Goal: Task Accomplishment & Management: Use online tool/utility

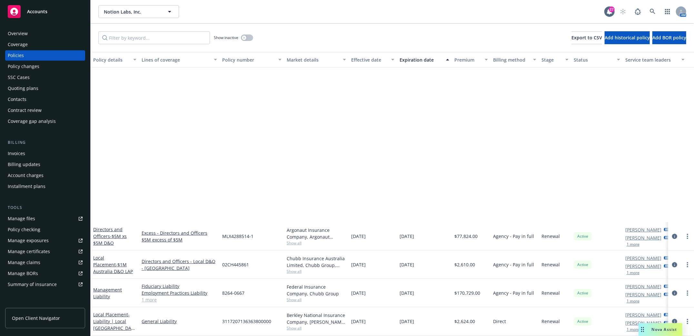
scroll to position [202, 0]
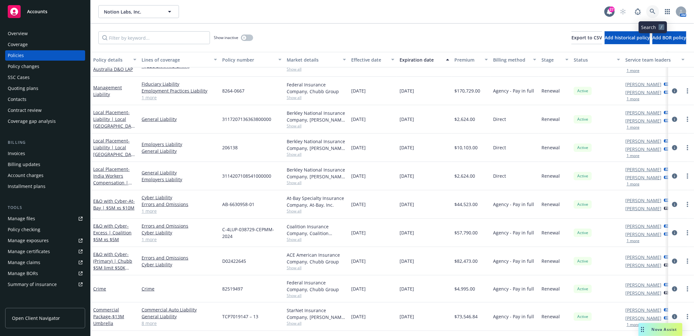
click at [651, 10] on icon at bounding box center [653, 12] width 6 height 6
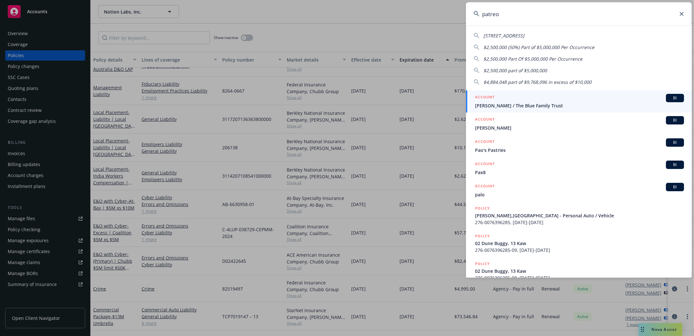
type input "patreon"
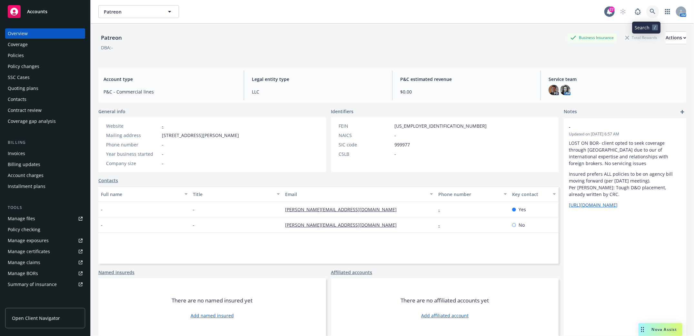
click at [650, 14] on icon at bounding box center [653, 12] width 6 height 6
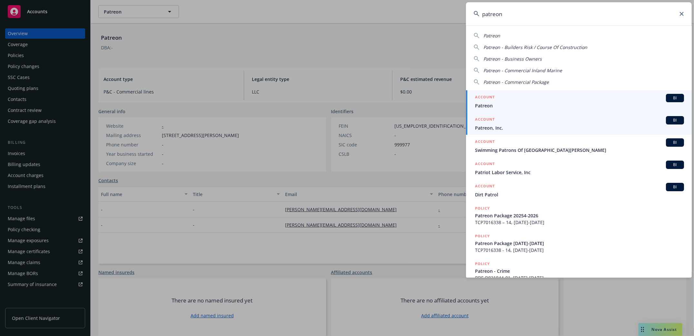
type input "patreon"
click at [499, 127] on span "Patreon, Inc." at bounding box center [579, 128] width 209 height 7
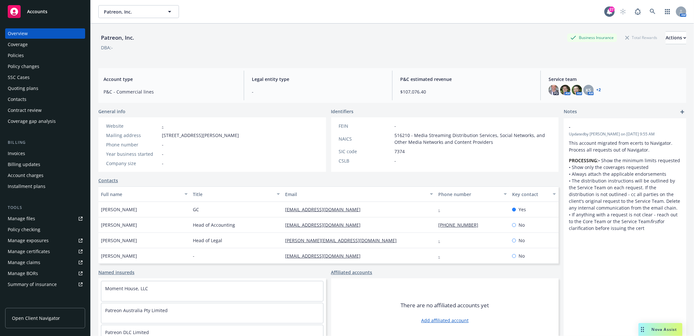
click at [20, 55] on div "Policies" at bounding box center [16, 55] width 16 height 10
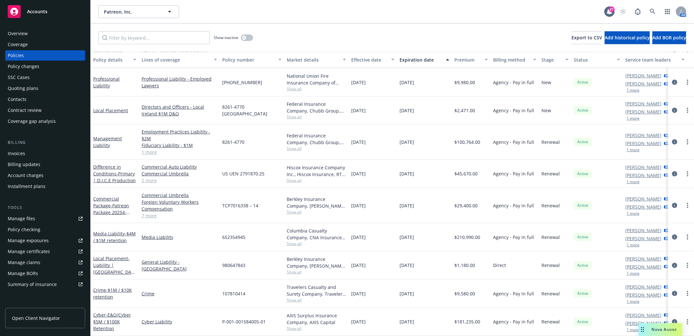
scroll to position [111, 0]
click at [110, 232] on span "- $4M / $1M retention" at bounding box center [114, 237] width 43 height 13
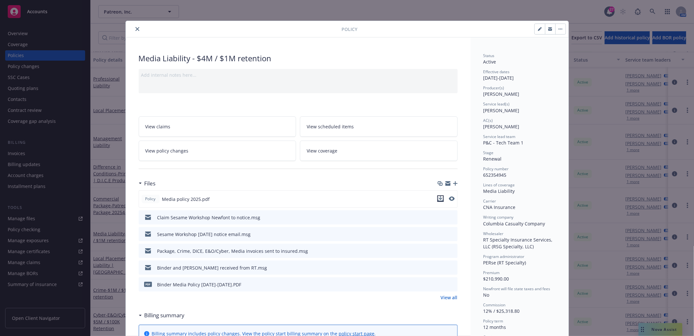
click at [438, 200] on icon "download file" at bounding box center [440, 198] width 5 height 5
click at [136, 31] on icon "close" at bounding box center [138, 29] width 4 height 4
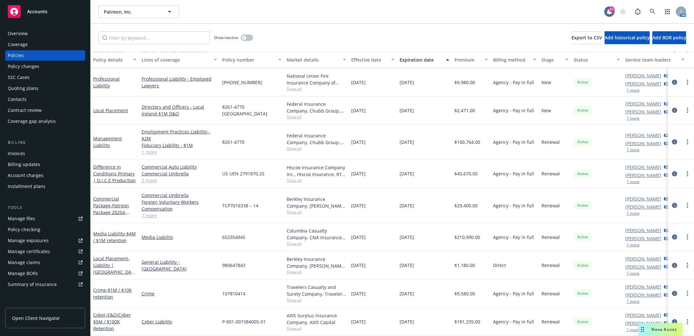
click at [14, 55] on div "Policies" at bounding box center [16, 55] width 16 height 10
click at [650, 13] on icon at bounding box center [653, 12] width 6 height 6
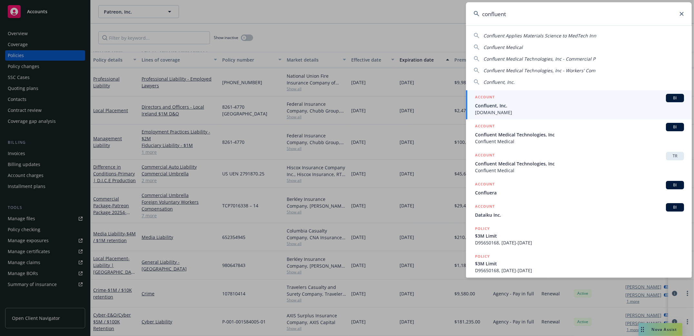
type input "confluent"
click at [495, 107] on span "Confluent, Inc." at bounding box center [579, 105] width 209 height 7
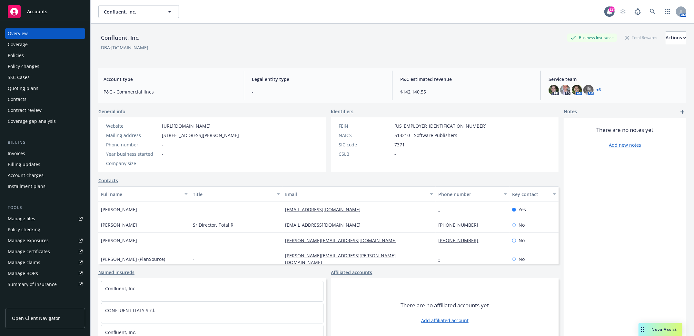
click at [18, 88] on div "Quoting plans" at bounding box center [23, 88] width 31 height 10
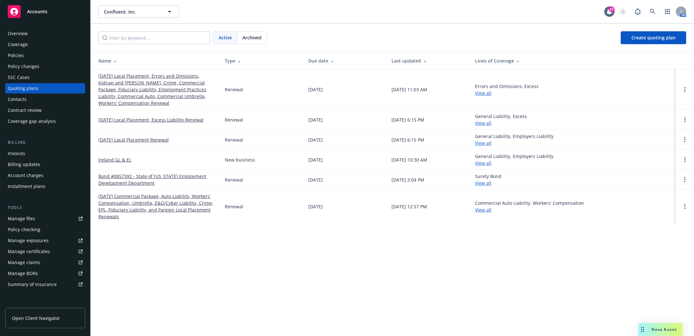
click at [162, 76] on link "[DATE] Local Placement, Errors and Omissions, Kidnap and [PERSON_NAME], Crime, …" at bounding box center [156, 90] width 116 height 34
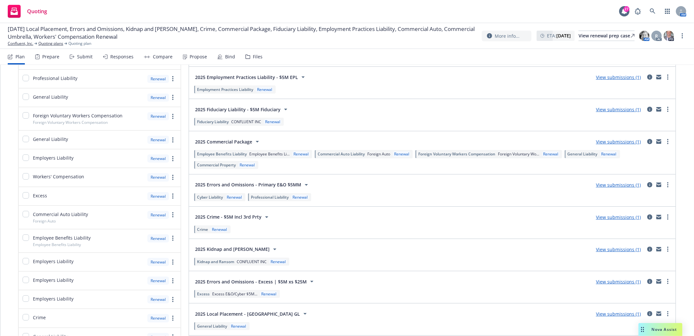
scroll to position [262, 0]
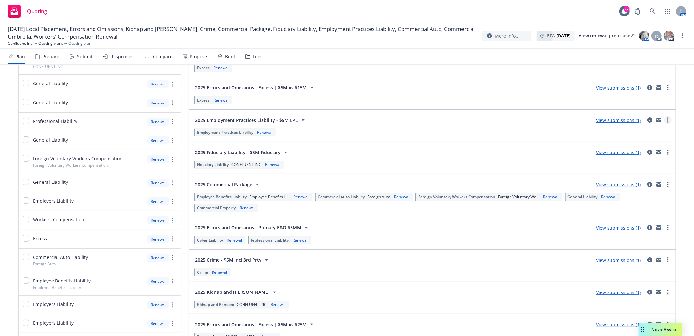
click at [668, 122] on circle "more" at bounding box center [668, 121] width 1 height 1
click at [619, 172] on span "Add market to approach" at bounding box center [631, 175] width 68 height 6
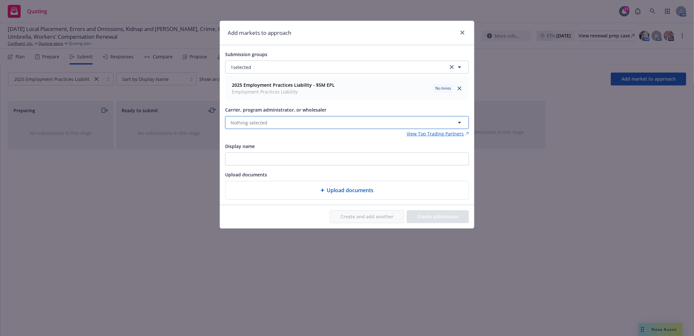
click at [254, 123] on span "Nothing selected" at bounding box center [249, 122] width 37 height 7
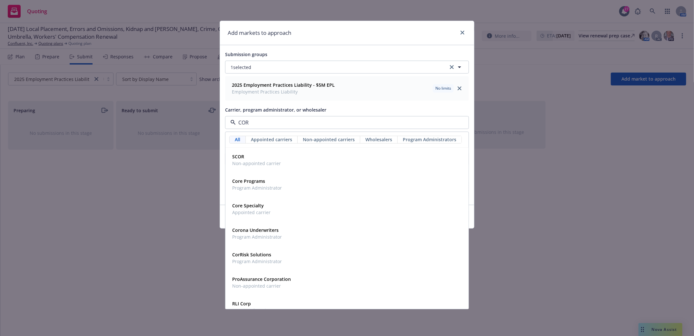
type input "CORE"
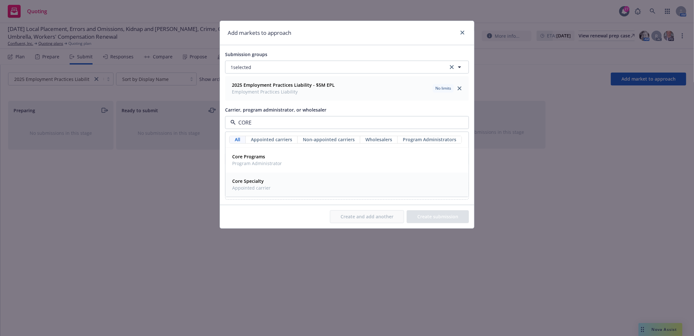
click at [254, 184] on strong "Core Specialty" at bounding box center [248, 181] width 32 height 6
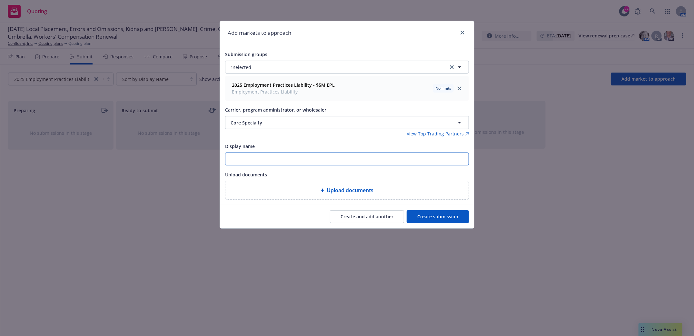
click at [261, 160] on input "Display name" at bounding box center [347, 159] width 243 height 12
type input "EPL Submission"
click at [443, 223] on button "Create submission" at bounding box center [438, 216] width 62 height 13
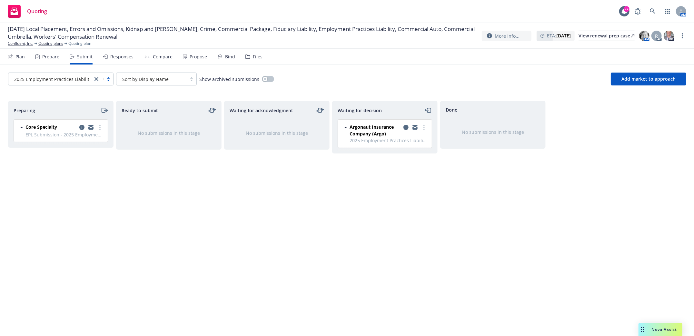
drag, startPoint x: 94, startPoint y: 78, endPoint x: 95, endPoint y: 82, distance: 4.2
click at [94, 78] on link "close" at bounding box center [97, 79] width 8 height 8
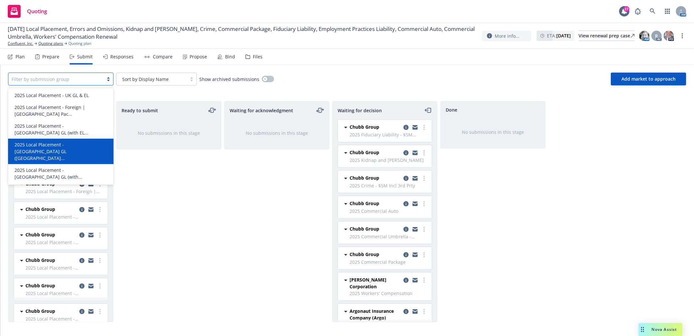
click at [200, 189] on div "Ready to submit No submissions in this stage" at bounding box center [169, 212] width 106 height 222
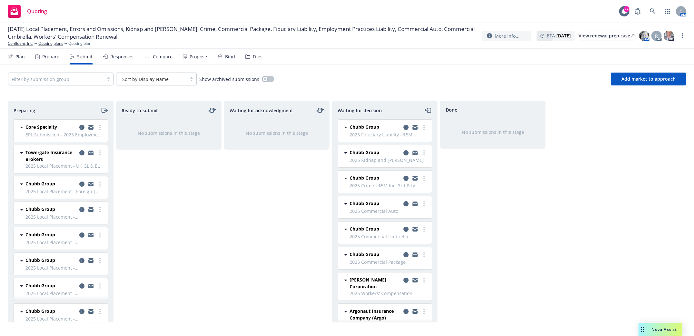
click at [23, 57] on div "Plan" at bounding box center [19, 56] width 9 height 5
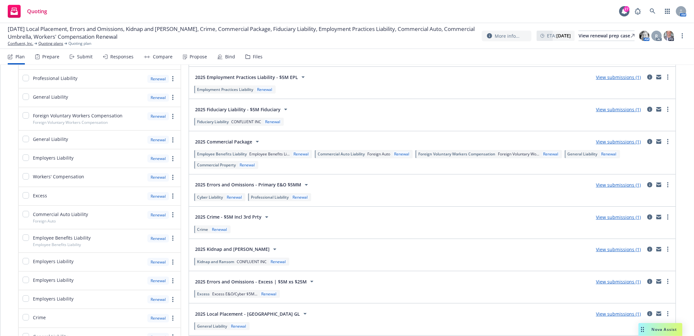
scroll to position [262, 0]
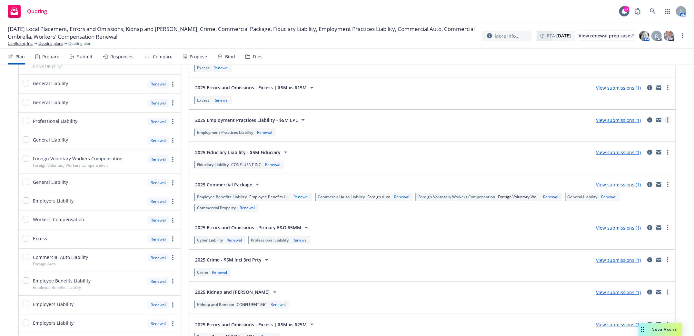
click at [664, 120] on link "more" at bounding box center [668, 120] width 8 height 8
click at [625, 174] on span "Add market to approach" at bounding box center [631, 175] width 68 height 6
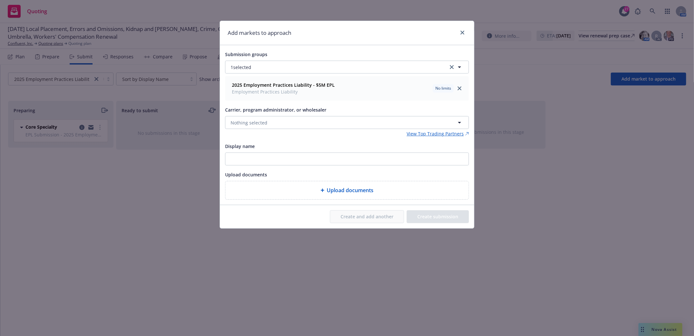
click at [271, 116] on div "Carrier, program administrator, or wholesaler Nothing selected" at bounding box center [347, 117] width 244 height 23
click at [277, 121] on button "Nothing selected" at bounding box center [347, 122] width 244 height 13
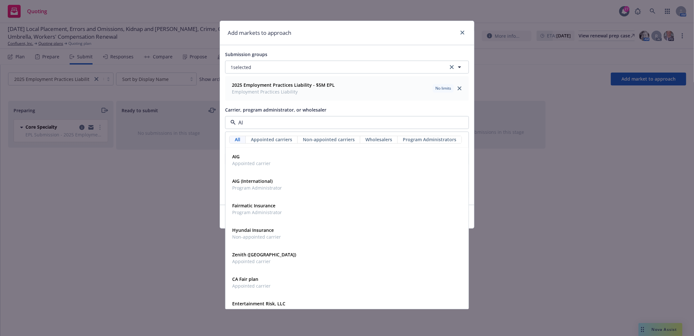
type input "AIG"
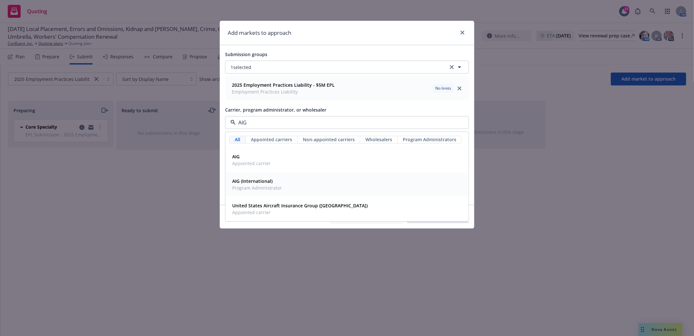
click at [247, 184] on strong "AIG (International)" at bounding box center [252, 181] width 40 height 6
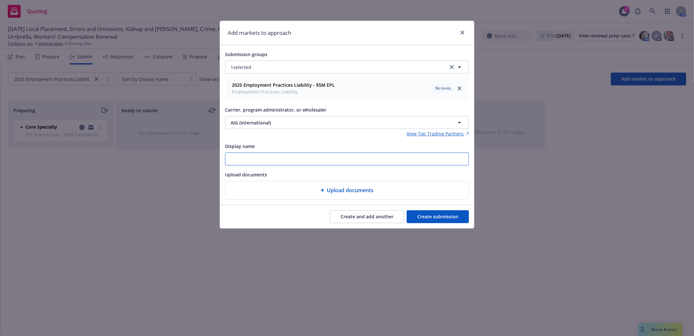
click at [250, 162] on input "Display name" at bounding box center [347, 159] width 243 height 12
type input "EPL Submission"
click at [453, 220] on button "Create submission" at bounding box center [438, 216] width 62 height 13
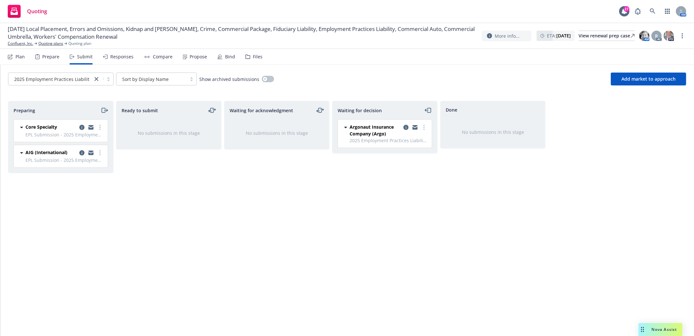
click at [49, 54] on div "Prepare" at bounding box center [50, 56] width 17 height 5
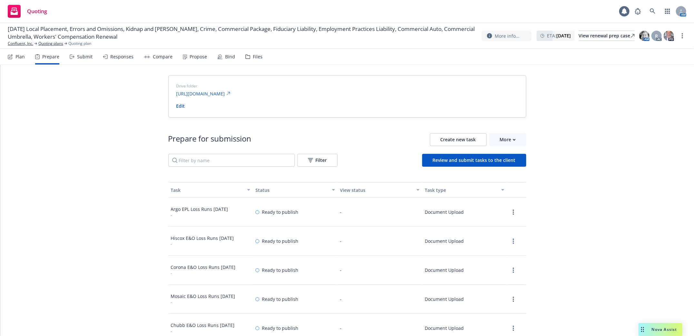
click at [22, 57] on div "Plan" at bounding box center [19, 56] width 9 height 5
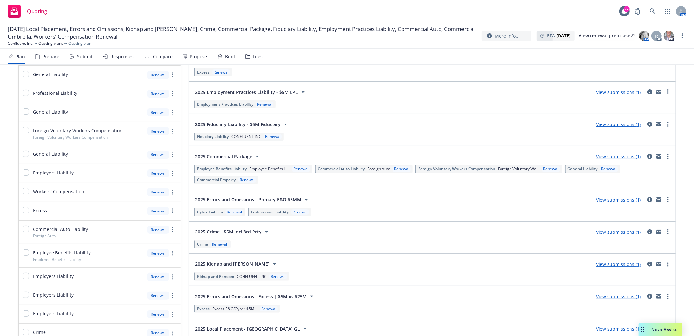
scroll to position [262, 0]
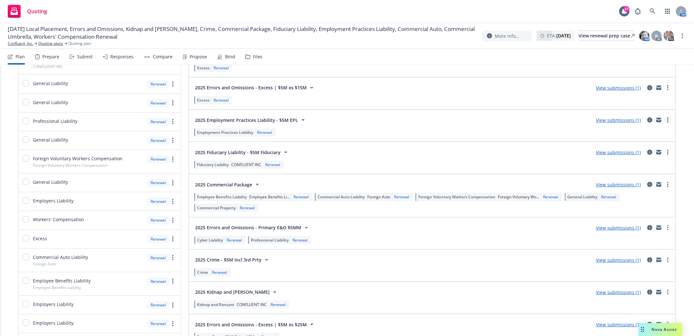
click at [664, 122] on link "more" at bounding box center [668, 120] width 8 height 8
click at [631, 175] on span "Add market to approach" at bounding box center [631, 175] width 68 height 6
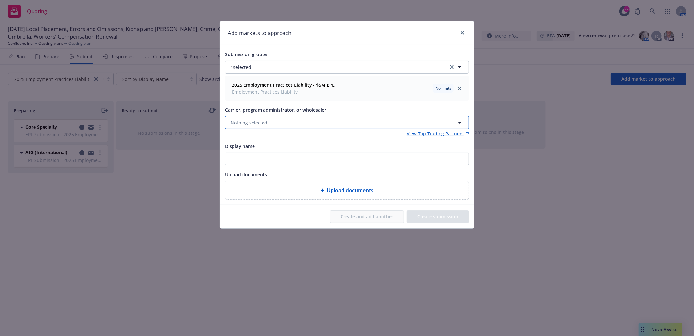
click at [263, 121] on span "Nothing selected" at bounding box center [249, 122] width 37 height 7
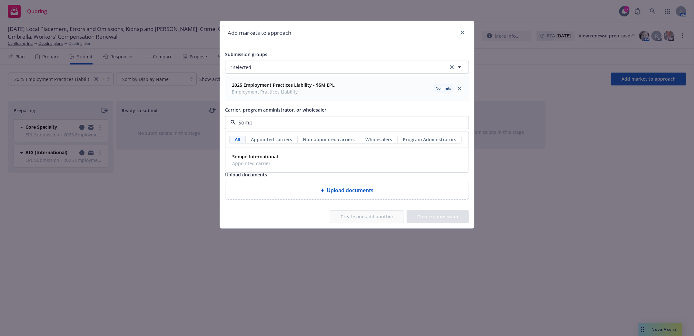
type input "Sompo"
click at [262, 161] on span "Appointed carrier" at bounding box center [255, 163] width 46 height 7
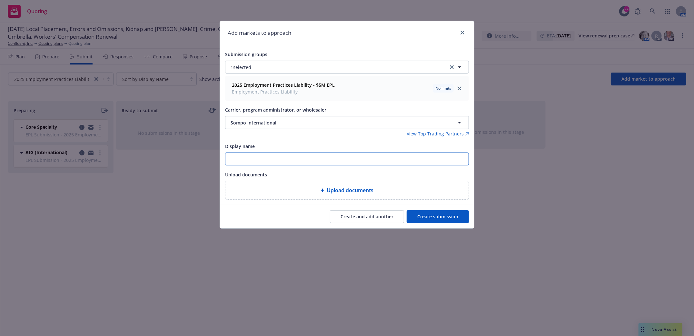
click at [260, 161] on input "Display name" at bounding box center [347, 159] width 243 height 12
type input "EPL Submission"
click at [437, 216] on button "Create submission" at bounding box center [438, 216] width 62 height 13
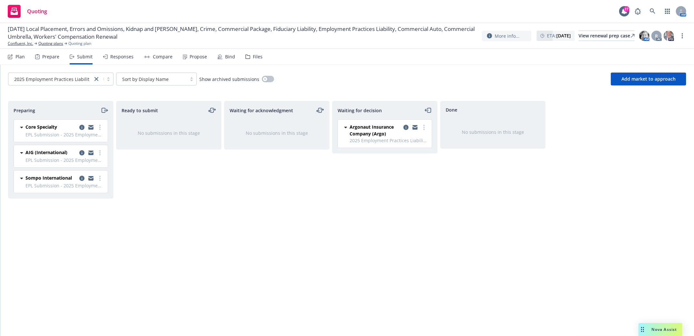
click at [17, 59] on div "Plan" at bounding box center [19, 56] width 9 height 5
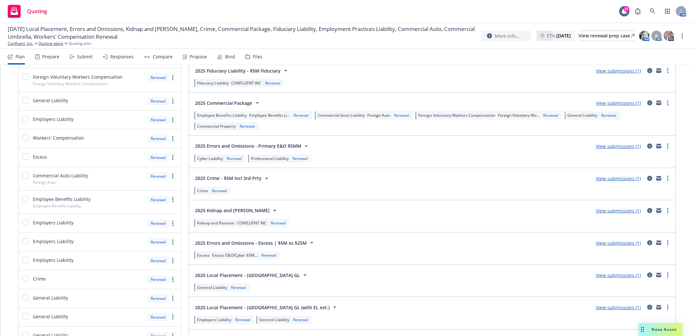
scroll to position [301, 0]
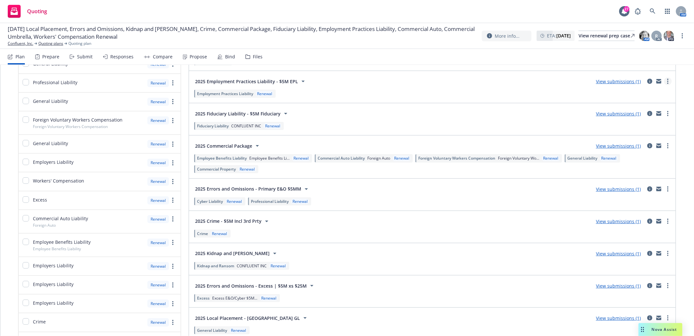
click at [664, 84] on link "more" at bounding box center [668, 81] width 8 height 8
click at [629, 137] on span "Add market to approach" at bounding box center [631, 137] width 68 height 6
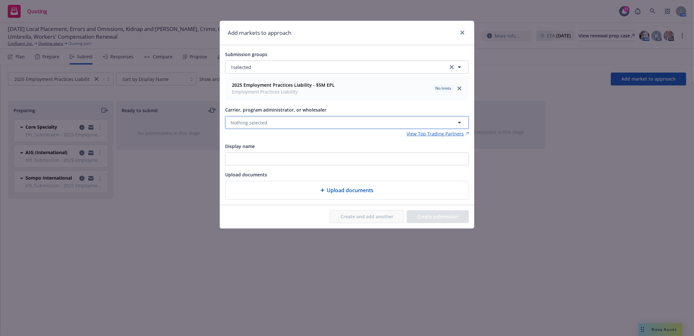
click at [263, 121] on span "Nothing selected" at bounding box center [249, 122] width 37 height 7
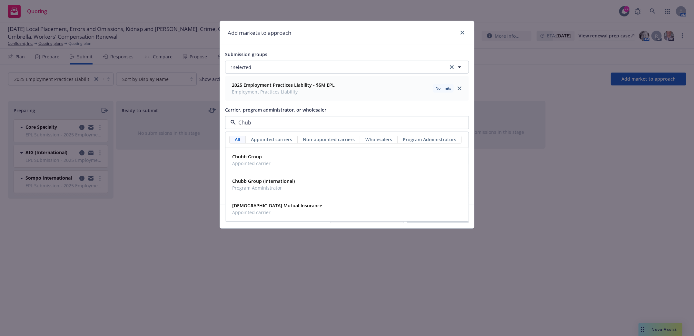
type input "Chubb"
click at [254, 160] on span "Chubb Group" at bounding box center [251, 157] width 38 height 7
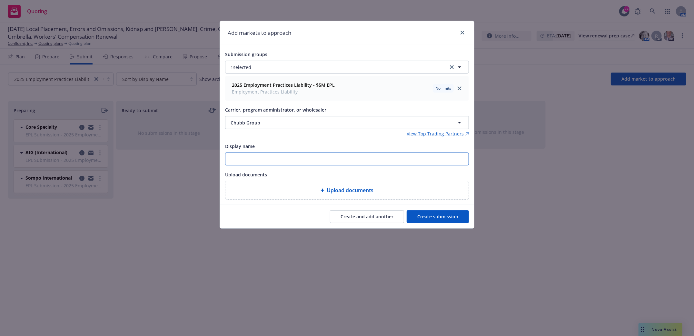
click at [257, 160] on input "Display name" at bounding box center [347, 159] width 243 height 12
type input "EPL Submission"
click at [456, 222] on button "Create submission" at bounding box center [438, 216] width 62 height 13
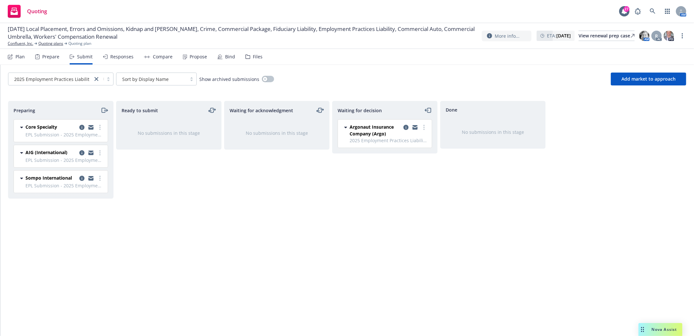
click at [17, 59] on div "Plan" at bounding box center [19, 56] width 9 height 5
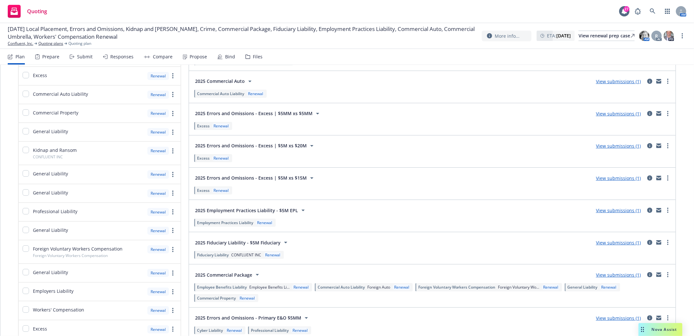
scroll to position [215, 0]
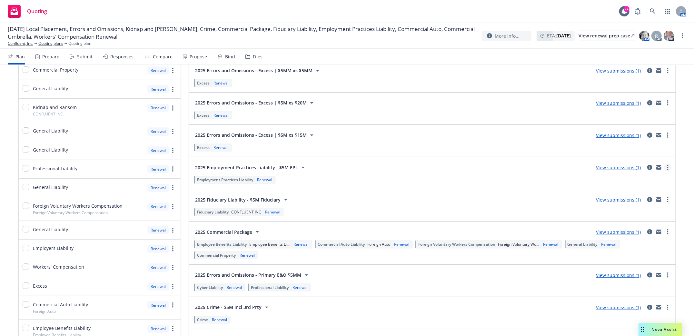
click at [668, 170] on circle "more" at bounding box center [668, 169] width 1 height 1
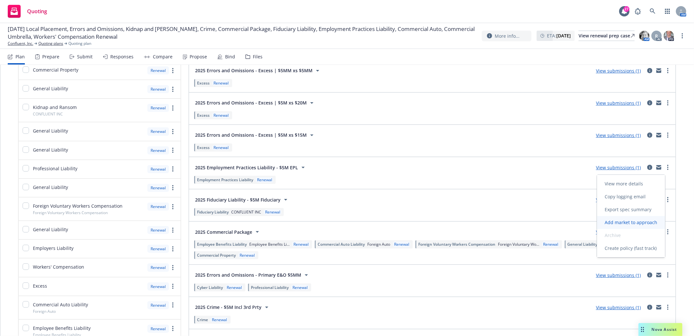
click at [632, 220] on span "Add market to approach" at bounding box center [631, 222] width 68 height 6
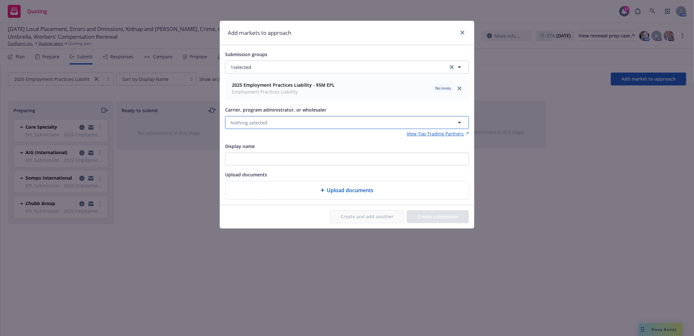
click at [267, 122] on button "Nothing selected" at bounding box center [347, 122] width 244 height 13
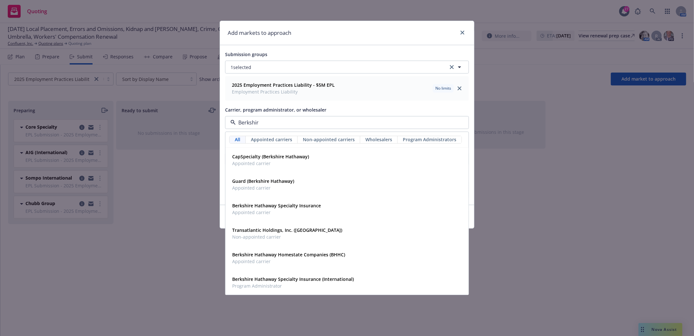
type input "Berkshire"
click at [261, 209] on strong "Berkshire Hathaway Specialty Insurance" at bounding box center [276, 206] width 89 height 6
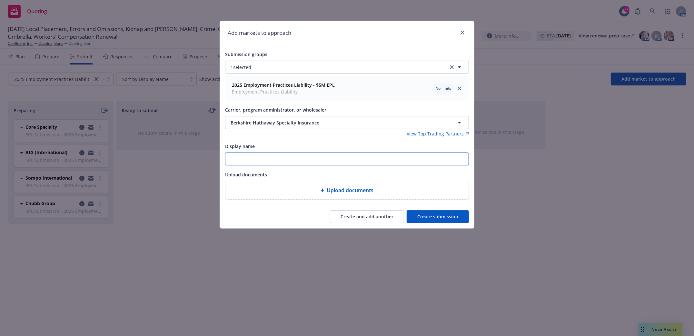
click at [270, 163] on input "Display name" at bounding box center [347, 159] width 243 height 12
type input "EPL Submission"
click at [447, 220] on button "Create submission" at bounding box center [438, 216] width 62 height 13
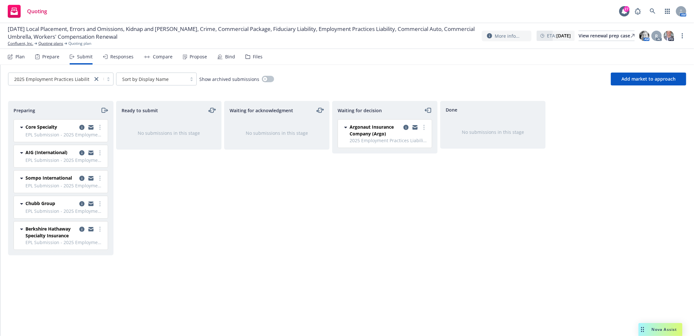
click at [16, 55] on div "Plan" at bounding box center [19, 56] width 9 height 5
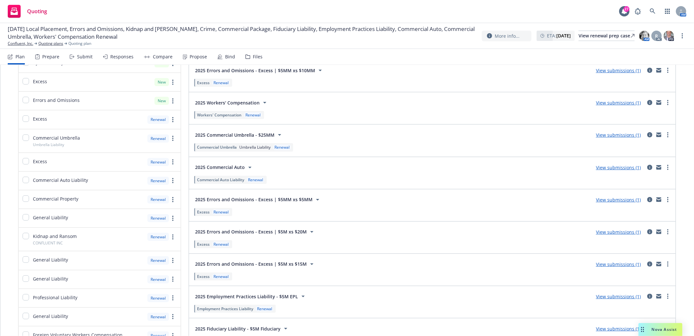
scroll to position [129, 0]
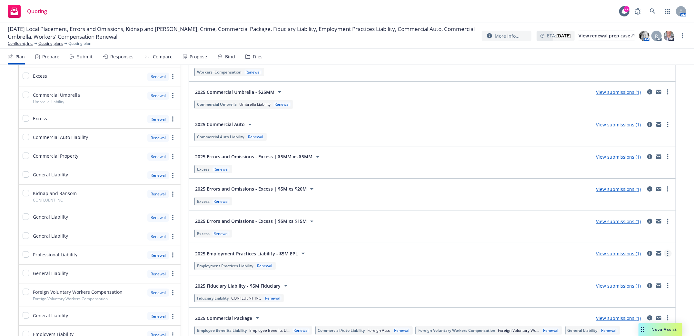
click at [664, 255] on link "more" at bounding box center [668, 254] width 8 height 8
click at [639, 218] on span "Add market to approach" at bounding box center [638, 219] width 68 height 6
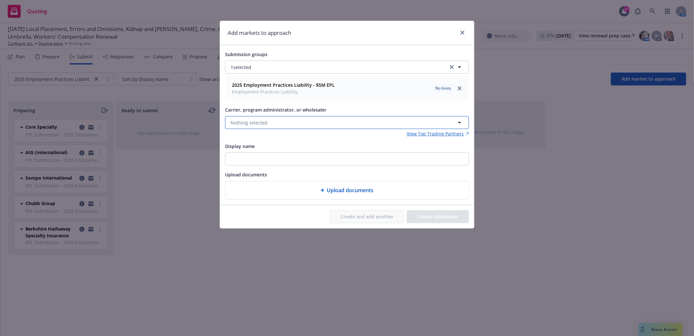
click at [283, 123] on button "Nothing selected" at bounding box center [347, 122] width 244 height 13
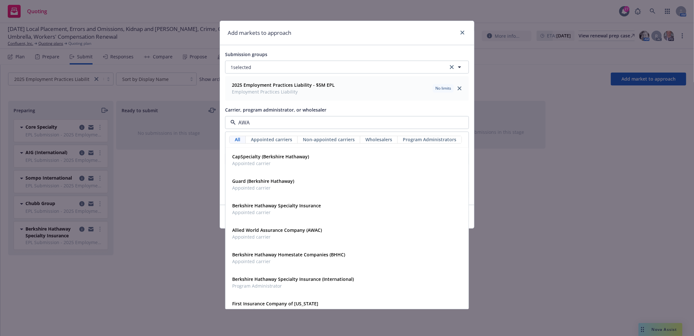
type input "AWAC"
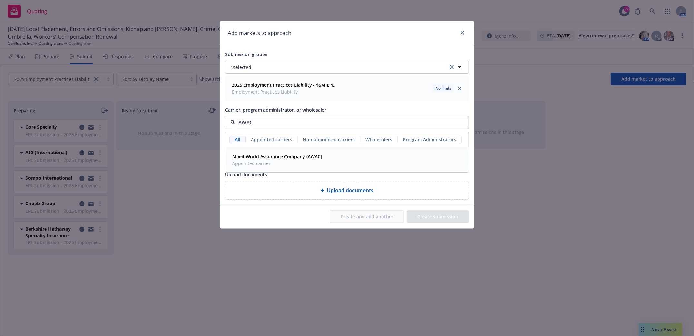
click at [268, 158] on strong "Allied World Assurance Company (AWAC)" at bounding box center [277, 157] width 90 height 6
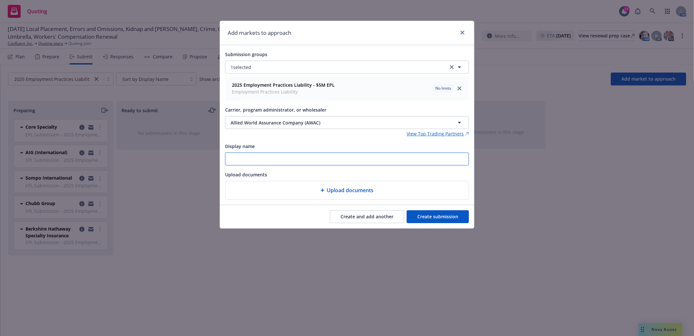
click at [272, 156] on input "Display name" at bounding box center [347, 159] width 243 height 12
type input "EPL Submission"
click at [433, 219] on button "Create submission" at bounding box center [438, 216] width 62 height 13
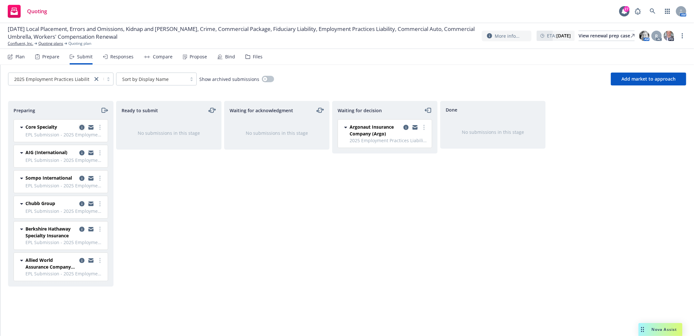
click at [79, 130] on link "copy logging email" at bounding box center [82, 128] width 8 height 8
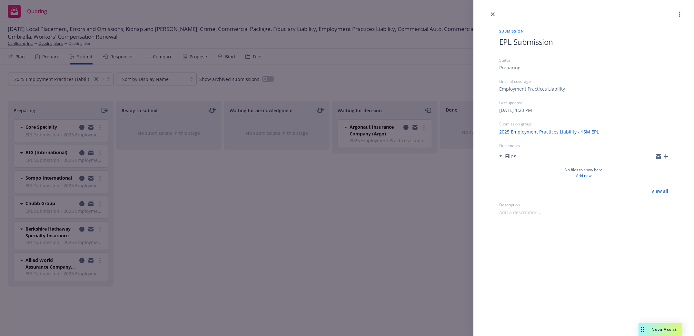
click at [666, 158] on icon "button" at bounding box center [666, 156] width 5 height 5
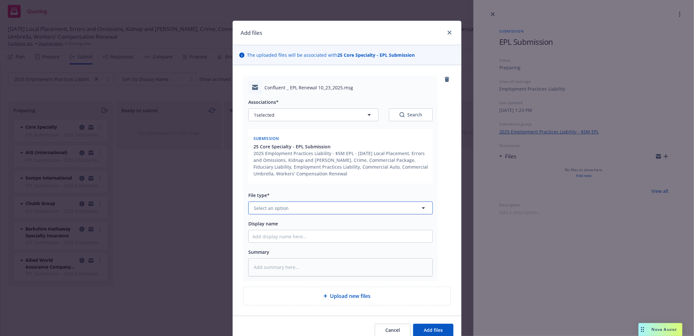
click at [320, 212] on button "Select an option" at bounding box center [340, 208] width 185 height 13
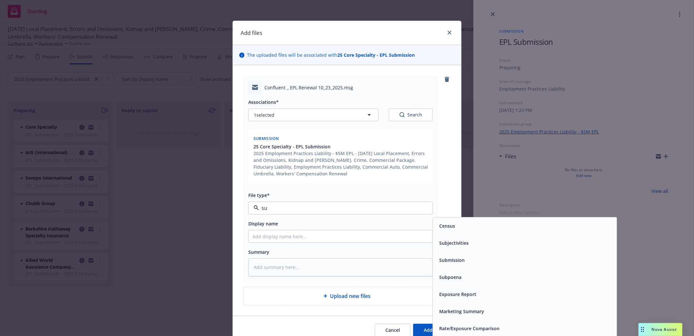
type input "sub"
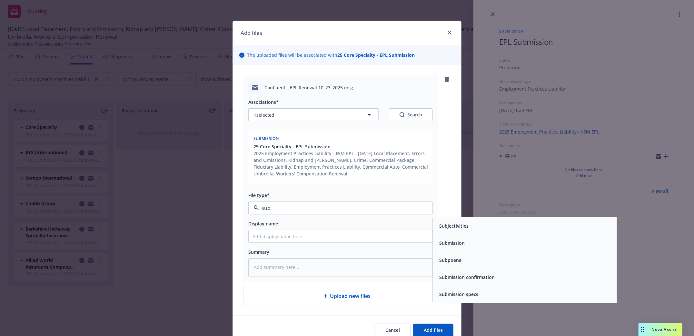
click at [467, 244] on div "Submission" at bounding box center [525, 243] width 176 height 9
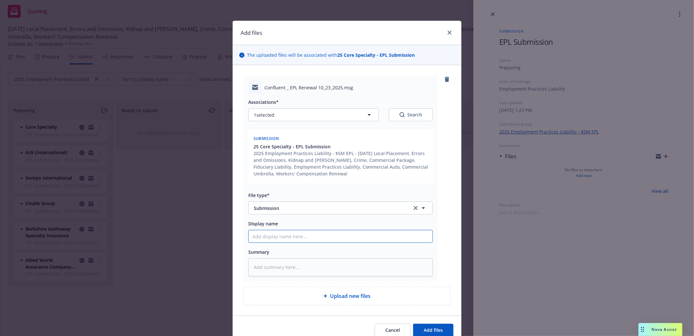
click at [278, 238] on input "Display name" at bounding box center [341, 236] width 184 height 12
type textarea "x"
type input "S"
type textarea "x"
type input "Su"
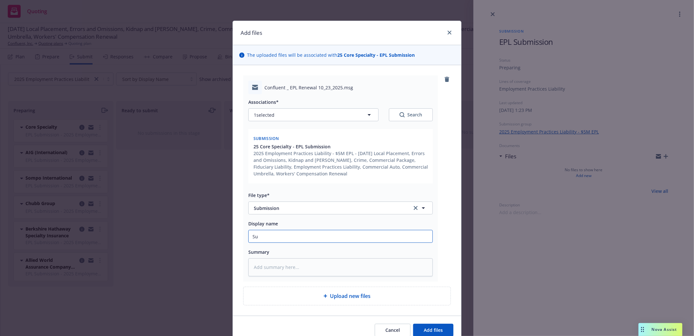
type textarea "x"
type input "Sub"
type textarea "x"
type input "Subm"
type textarea "x"
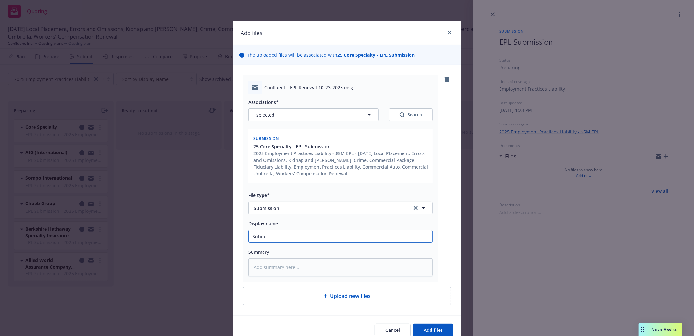
type input "Submi"
type textarea "x"
type input "Submis"
type textarea "x"
type input "Submissi"
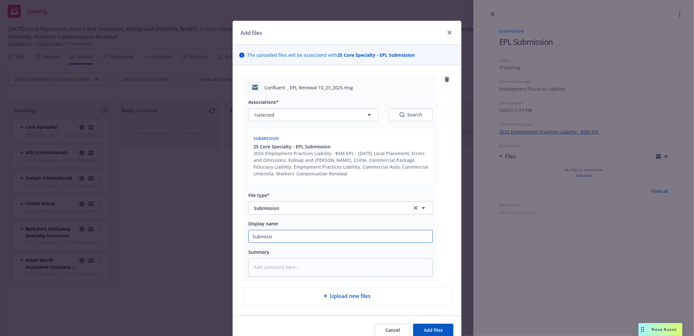
type textarea "x"
type input "Submissio"
type textarea "x"
type input "Submission"
type textarea "x"
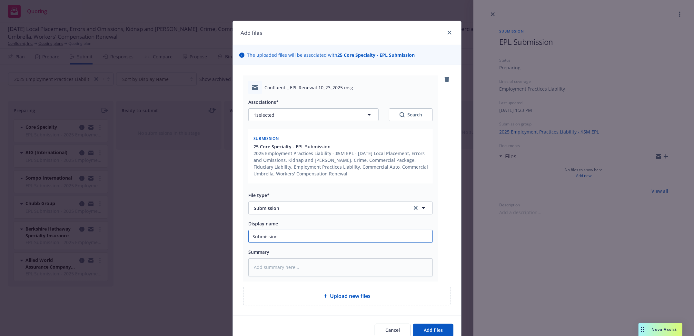
type input "Submission t"
type textarea "x"
type input "Submission to"
type textarea "x"
type input "Submission to"
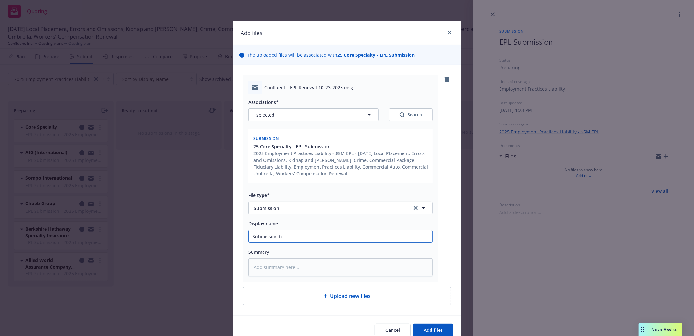
type textarea "x"
type input "Submission to C"
type textarea "x"
type input "Submission to CO"
type textarea "x"
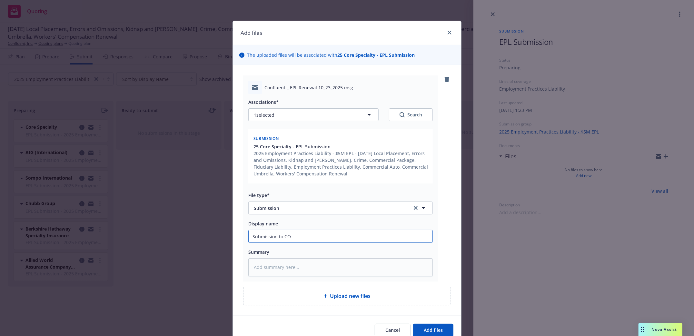
type input "Submission to COR"
type textarea "x"
type input "Submission to CORE"
click at [435, 328] on span "Add files" at bounding box center [433, 330] width 19 height 6
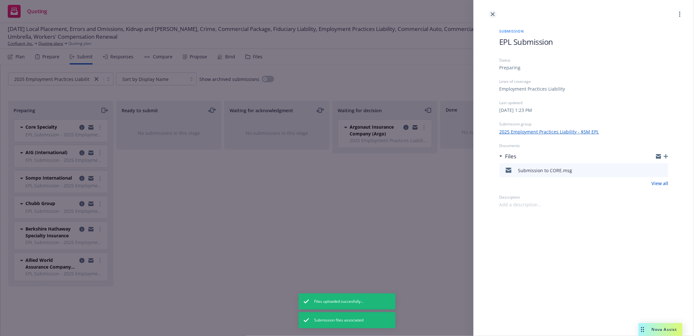
click at [494, 13] on icon "close" at bounding box center [493, 14] width 4 height 4
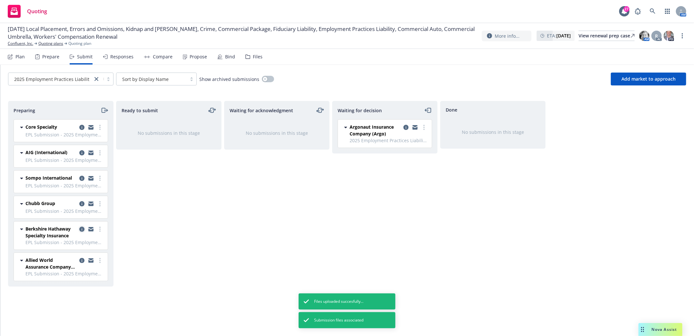
click at [80, 227] on icon "copy logging email" at bounding box center [81, 229] width 5 height 5
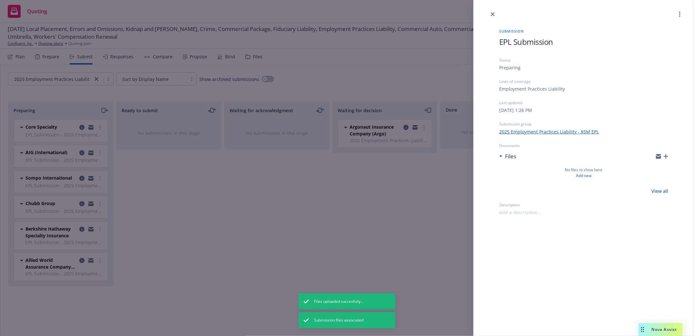
click at [665, 155] on icon "button" at bounding box center [666, 156] width 5 height 5
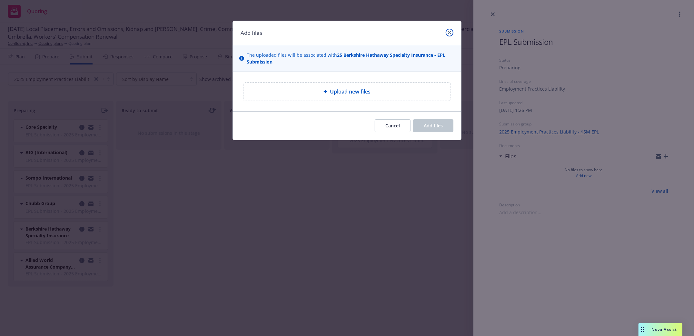
drag, startPoint x: 449, startPoint y: 31, endPoint x: 431, endPoint y: 35, distance: 18.4
click at [448, 32] on icon "close" at bounding box center [450, 33] width 4 height 4
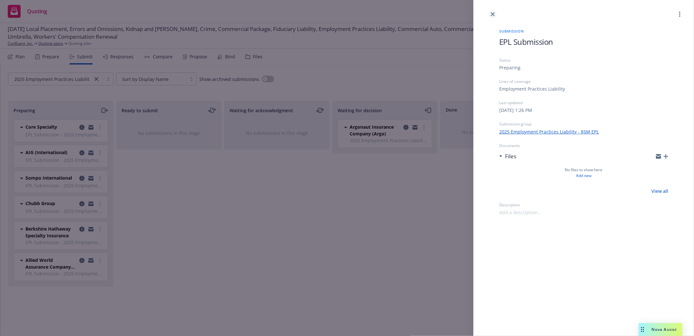
click at [496, 14] on link "close" at bounding box center [493, 14] width 8 height 8
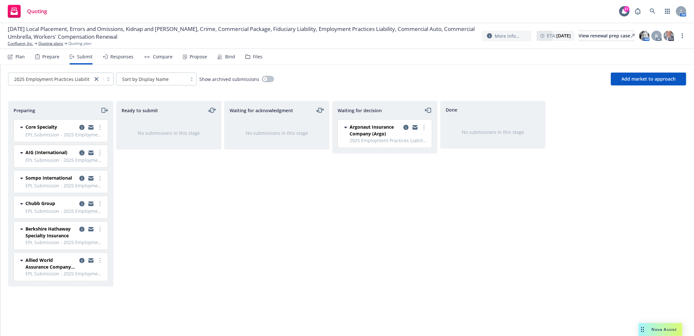
click at [80, 154] on icon "copy logging email" at bounding box center [81, 152] width 5 height 5
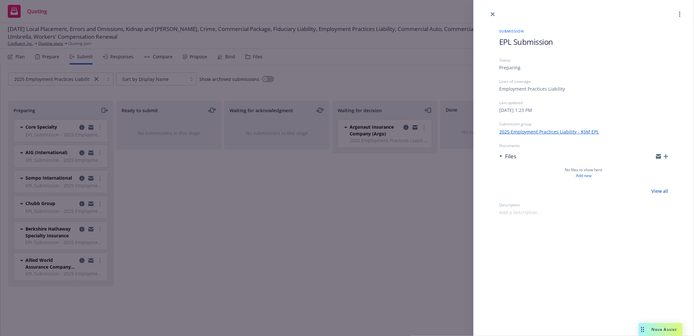
click at [667, 156] on icon "button" at bounding box center [666, 156] width 5 height 5
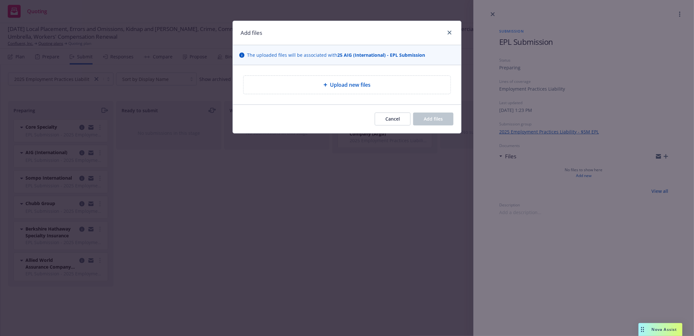
type textarea "x"
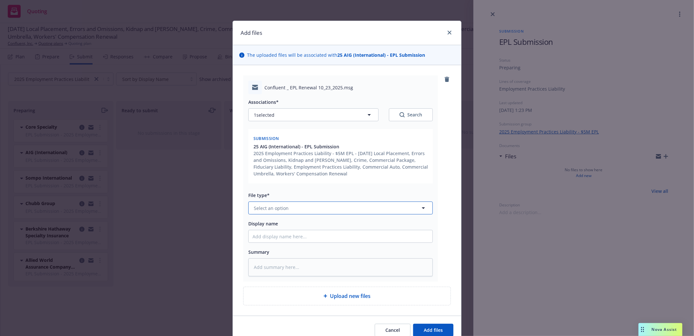
click at [322, 207] on button "Select an option" at bounding box center [340, 208] width 185 height 13
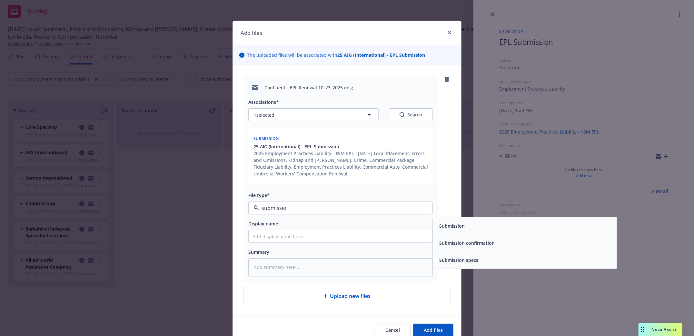
type input "submission"
click at [481, 230] on div "Submission" at bounding box center [525, 226] width 176 height 9
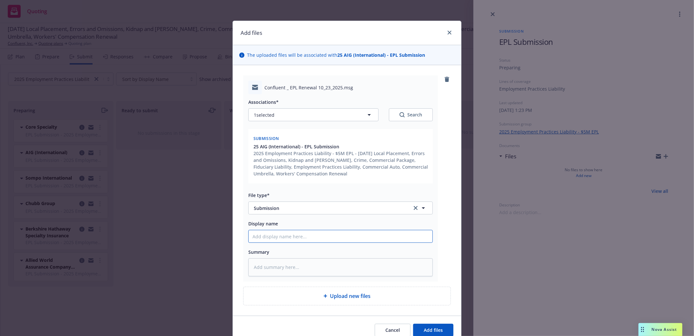
click at [290, 240] on input "Display name" at bounding box center [341, 236] width 184 height 12
type textarea "x"
type input "S"
type textarea "x"
type input "Su"
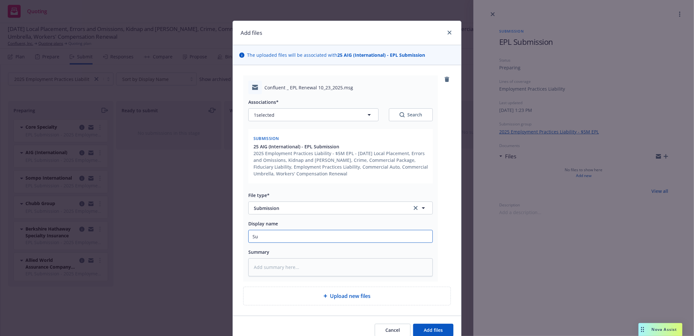
type textarea "x"
type input "Sub"
type textarea "x"
type input "Subm"
type textarea "x"
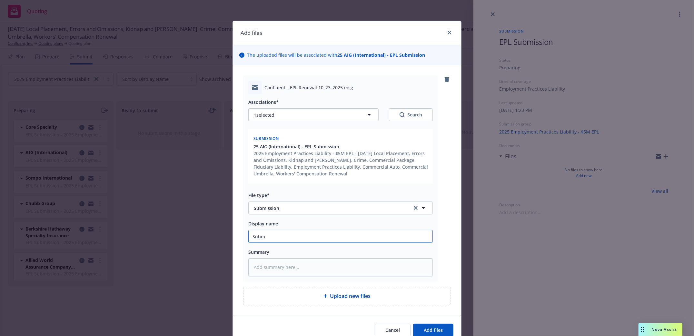
type input "Submi"
type textarea "x"
type input "Submis"
type textarea "x"
type input "Submiss"
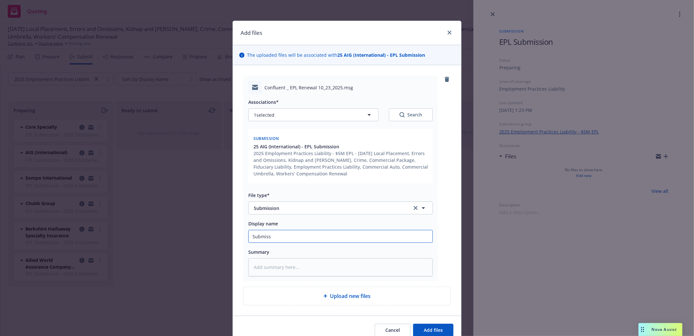
type textarea "x"
type input "Submissi"
type textarea "x"
type input "Submissio"
type textarea "x"
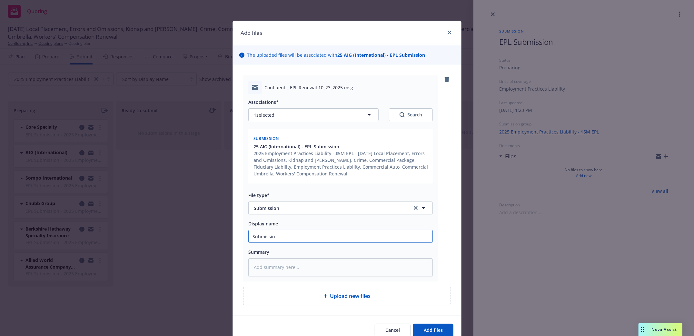
type input "Submission"
type textarea "x"
type input "Submission"
type textarea "x"
type input "Submission t"
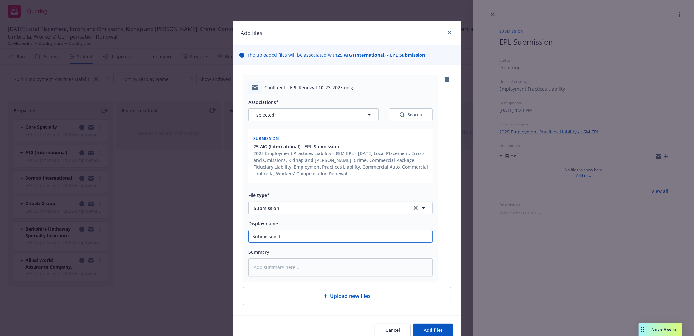
type textarea "x"
type input "Submission to"
type textarea "x"
type input "Submission to"
type textarea "x"
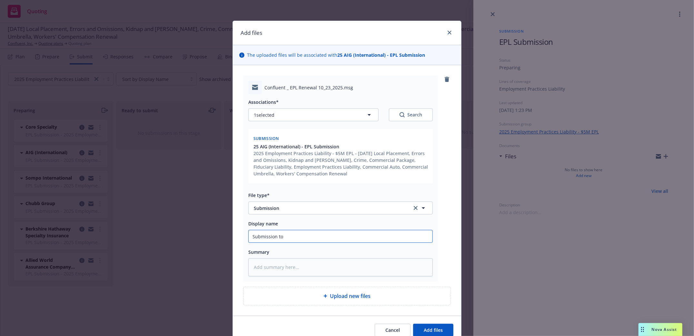
type input "Submission to A"
type textarea "x"
type input "Submission to AI"
type textarea "x"
type input "Submission to AIG"
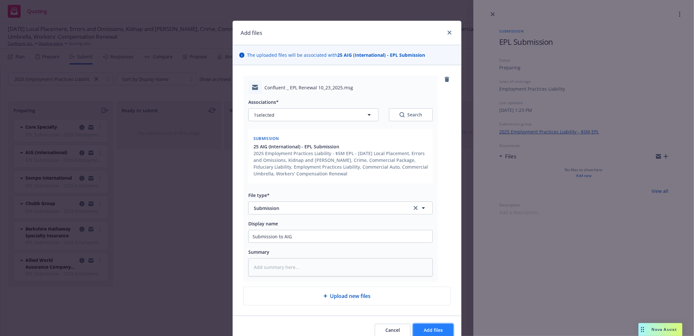
click at [439, 331] on span "Add files" at bounding box center [433, 330] width 19 height 6
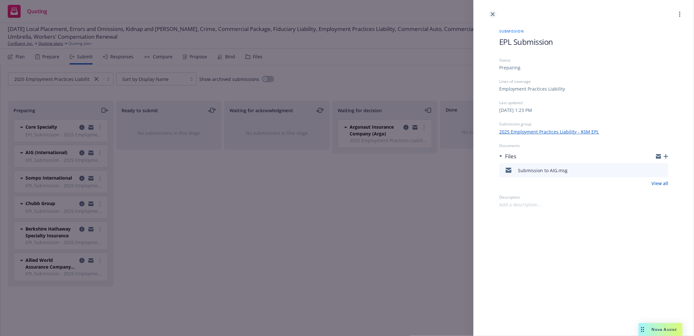
click at [496, 13] on link "close" at bounding box center [493, 14] width 8 height 8
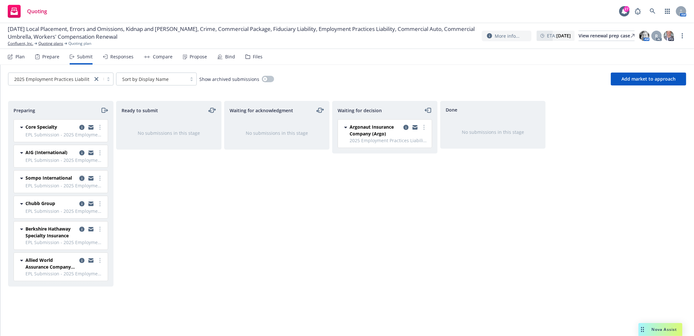
click at [82, 178] on icon "copy logging email" at bounding box center [81, 178] width 5 height 5
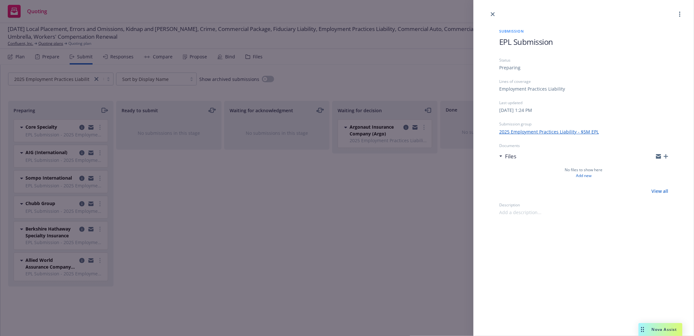
click at [665, 157] on icon "button" at bounding box center [666, 156] width 5 height 5
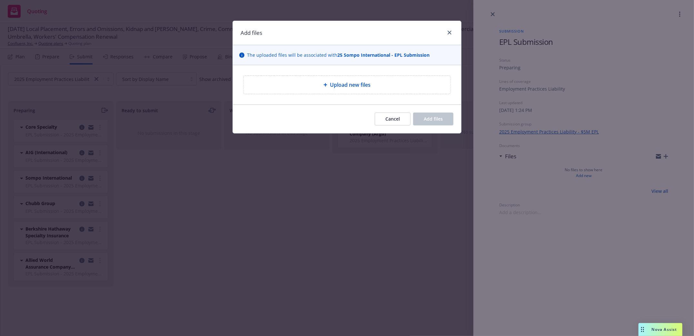
type textarea "x"
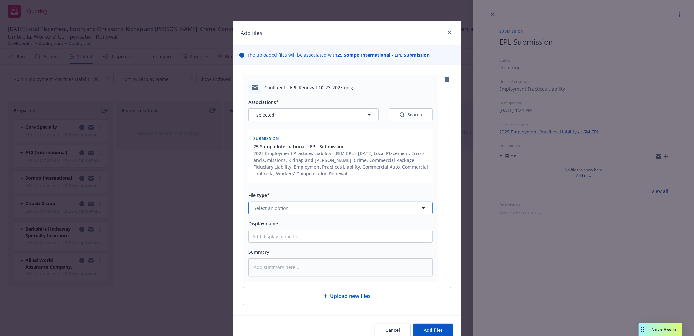
click at [310, 207] on button "Select an option" at bounding box center [340, 208] width 185 height 13
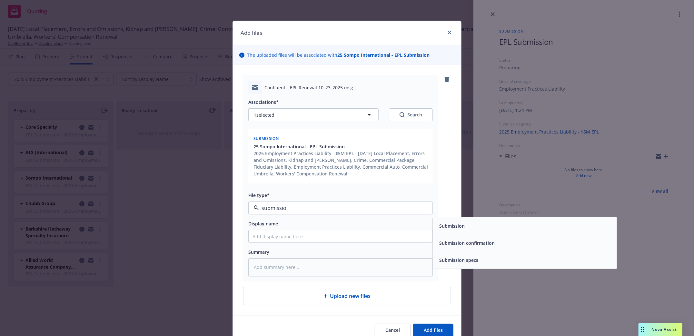
type input "submission"
click at [444, 226] on span "Submission" at bounding box center [451, 226] width 25 height 7
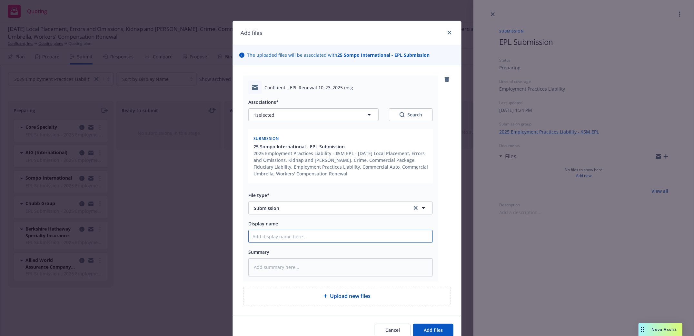
click at [307, 242] on input "Display name" at bounding box center [341, 236] width 184 height 12
type textarea "x"
type input "S"
type textarea "x"
type input "Su"
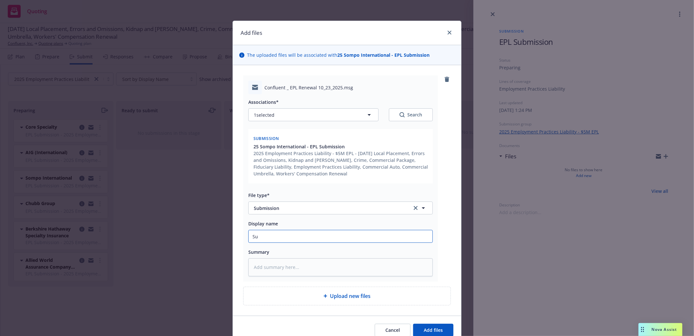
type textarea "x"
type input "Sub"
type textarea "x"
type input "Subm"
type textarea "x"
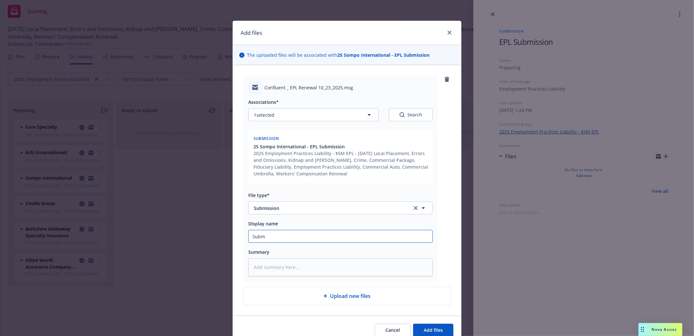
type input "Submi"
type textarea "x"
type input "Submis"
type textarea "x"
type input "Submiss"
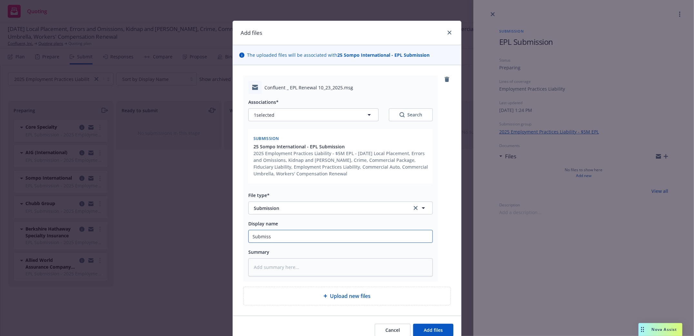
type textarea "x"
type input "Submissi"
type textarea "x"
type input "Submissio"
type textarea "x"
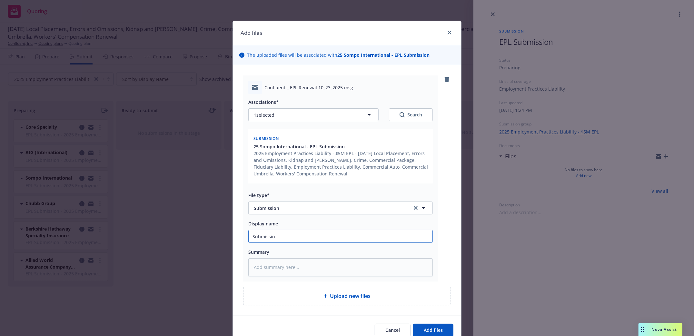
type input "Submission"
type textarea "x"
type input "Submission"
type textarea "x"
type input "Submission t"
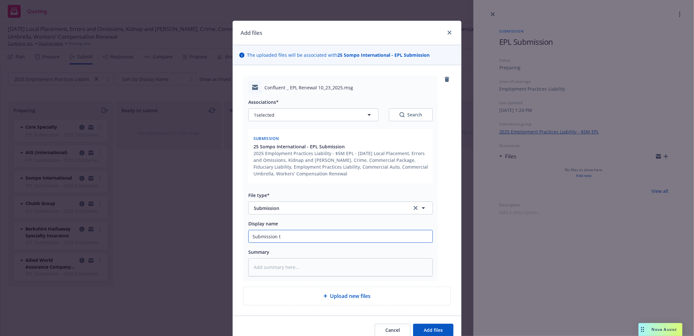
type textarea "x"
type input "Submission to"
type textarea "x"
type input "Submission to"
type textarea "x"
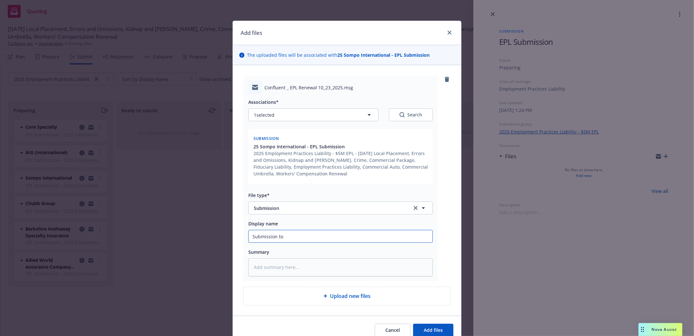
type input "Submission to S"
type textarea "x"
type input "Submission to So"
type textarea "x"
type input "Submission to Som"
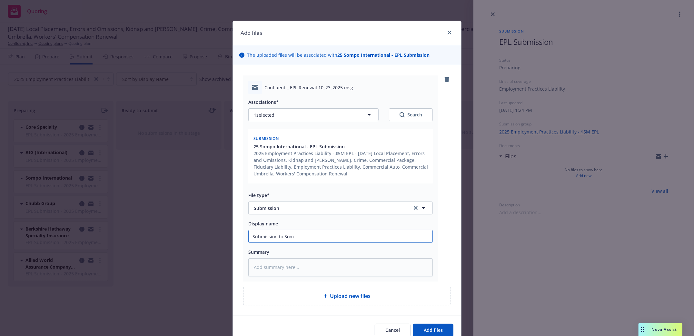
type textarea "x"
type input "Submission to Somp"
type textarea "x"
type input "Submission to Sompo"
click at [437, 330] on span "Add files" at bounding box center [433, 330] width 19 height 6
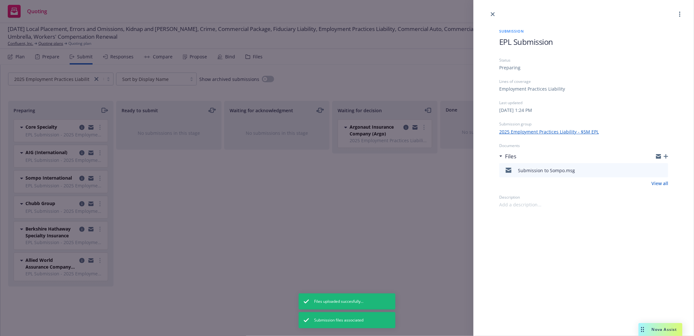
click at [494, 13] on icon "close" at bounding box center [493, 14] width 4 height 4
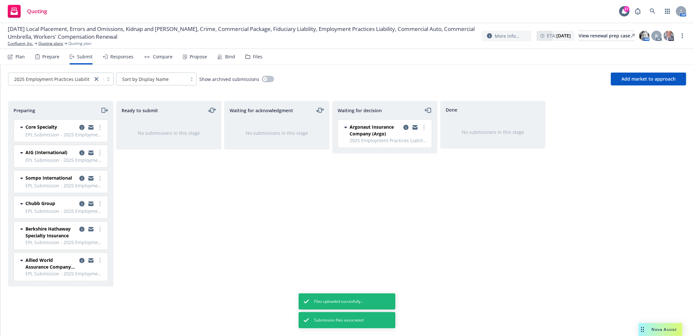
click at [80, 202] on icon "copy logging email" at bounding box center [81, 203] width 5 height 5
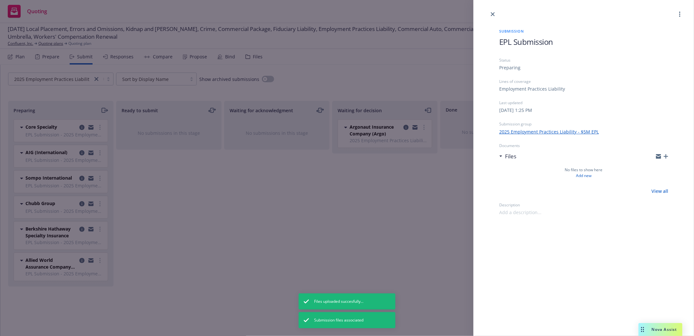
click at [668, 156] on icon "button" at bounding box center [666, 156] width 5 height 5
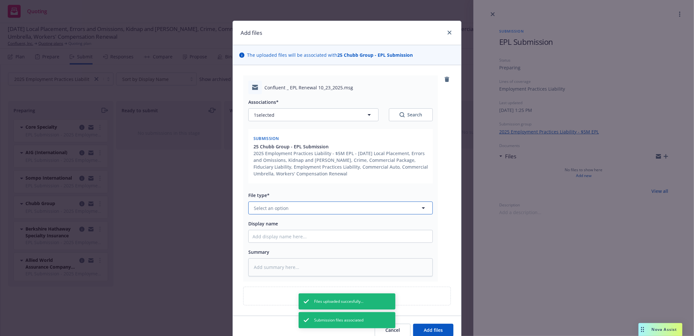
click at [421, 206] on icon "button" at bounding box center [424, 208] width 8 height 8
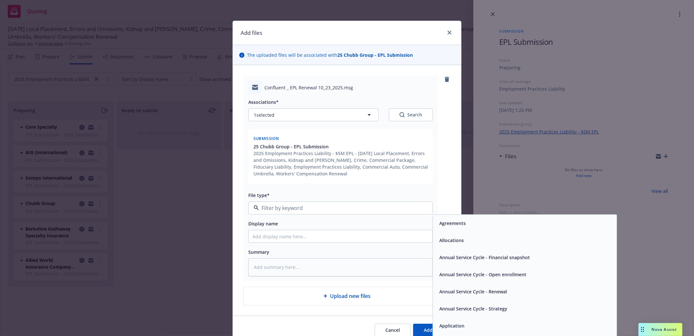
type textarea "x"
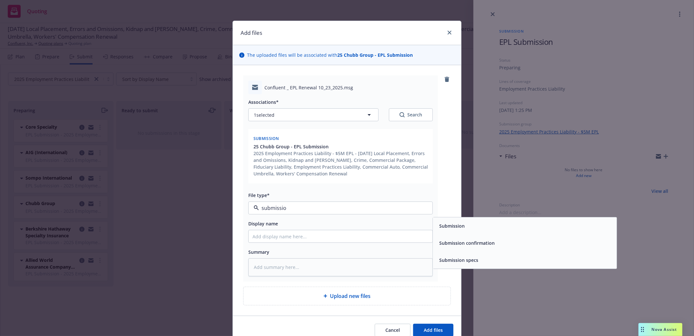
type input "submission"
drag, startPoint x: 485, startPoint y: 230, endPoint x: 342, endPoint y: 254, distance: 144.9
click at [484, 230] on div "Submission" at bounding box center [525, 226] width 176 height 9
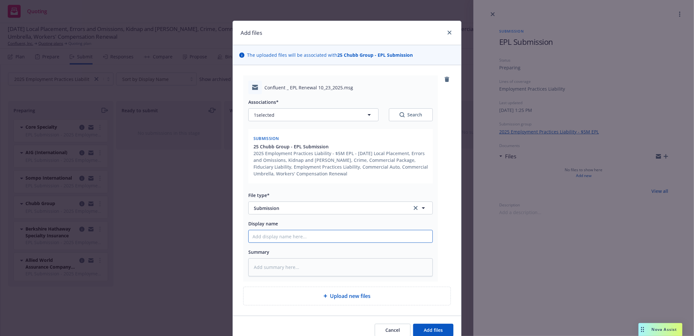
click at [278, 242] on input "Display name" at bounding box center [341, 236] width 184 height 12
type textarea "x"
type input "S"
type textarea "x"
type input "Su"
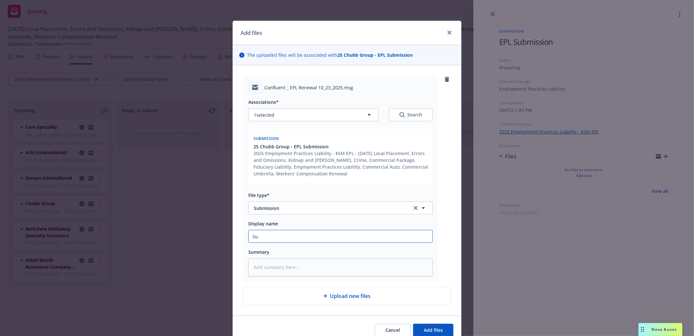
type textarea "x"
type input "Sub"
type textarea "x"
type input "Subm"
type textarea "x"
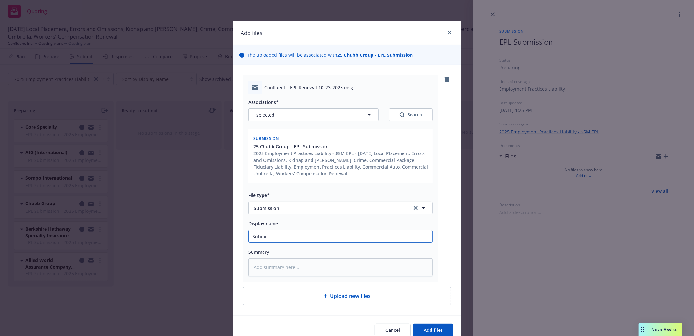
type input "Submis"
type textarea "x"
type input "Submiss"
type textarea "x"
type input "Submissi"
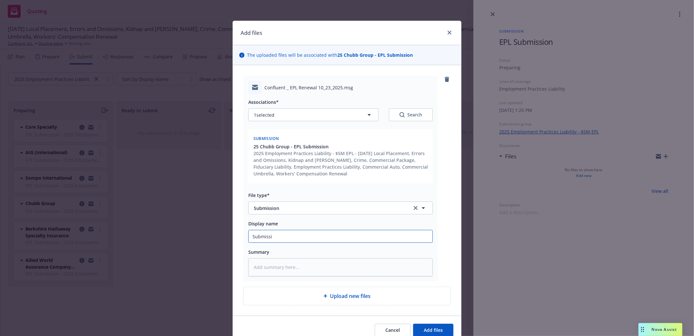
type textarea "x"
type input "Submissio"
type textarea "x"
type input "Submission"
type textarea "x"
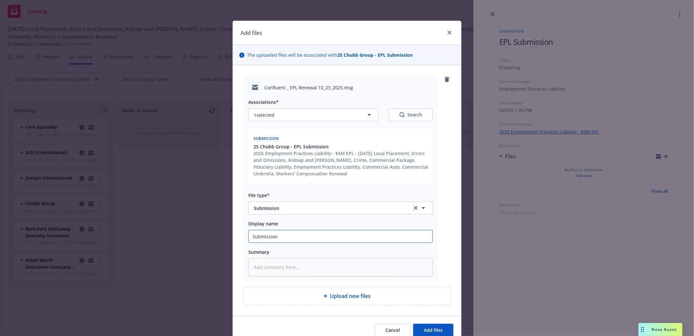
type input "Submission"
type textarea "x"
type input "Submission t"
type textarea "x"
type input "Submission to"
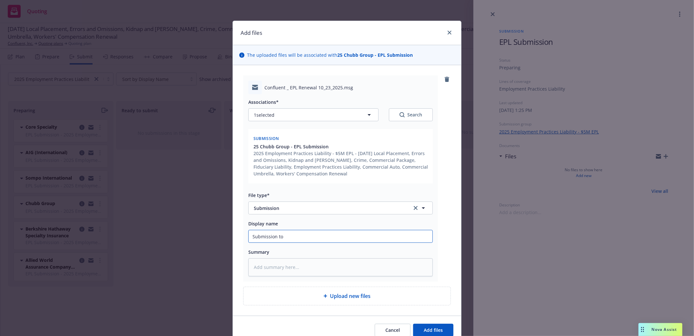
type textarea "x"
type input "Submission to"
type textarea "x"
type input "Submission to c"
type textarea "x"
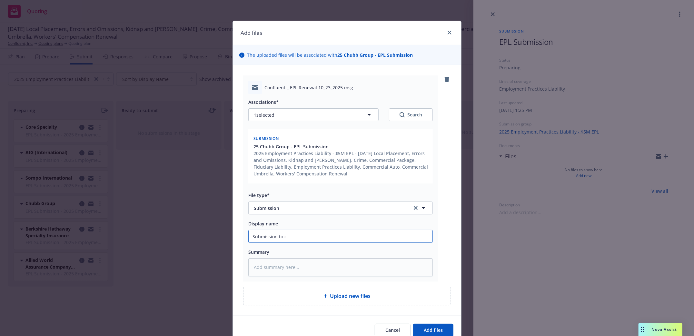
type input "Submission to ch"
type textarea "x"
type input "Submission to chu"
type textarea "x"
type input "Submission to chub"
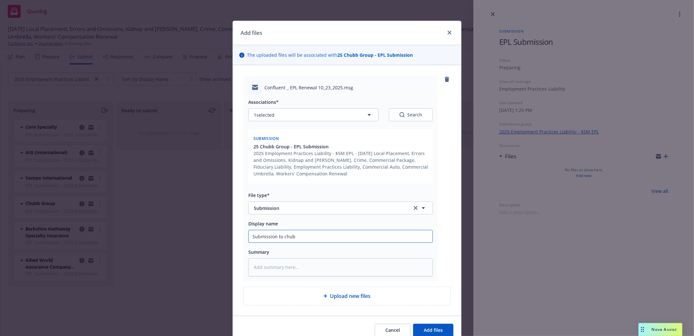
type textarea "x"
type input "Submission to chubb"
click at [446, 331] on button "Add files" at bounding box center [433, 330] width 40 height 13
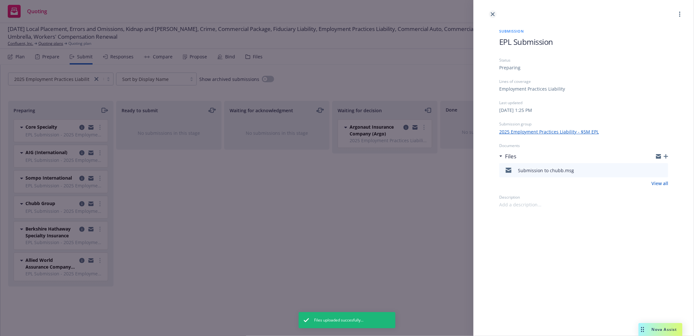
click at [493, 13] on icon "close" at bounding box center [493, 14] width 4 height 4
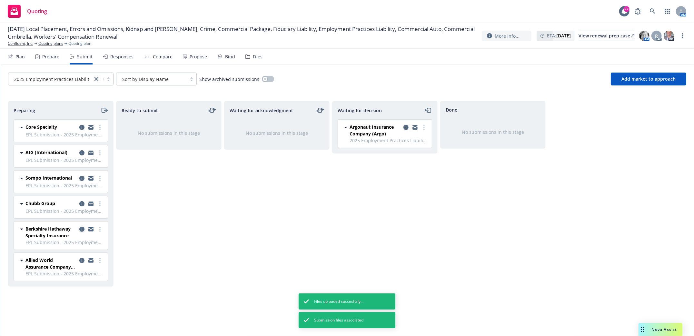
click at [80, 230] on icon "copy logging email" at bounding box center [81, 229] width 5 height 5
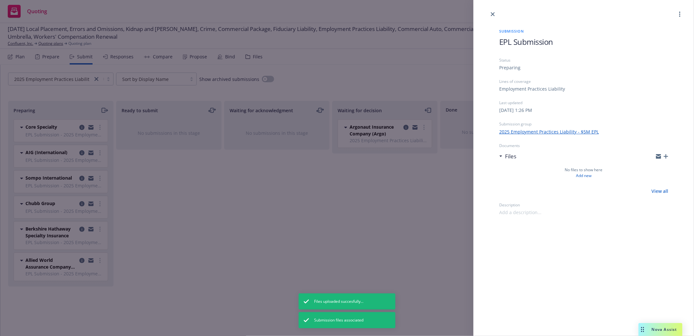
click at [667, 158] on icon "button" at bounding box center [666, 156] width 5 height 5
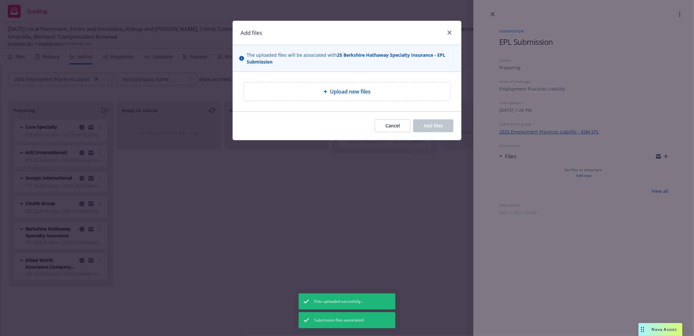
type textarea "x"
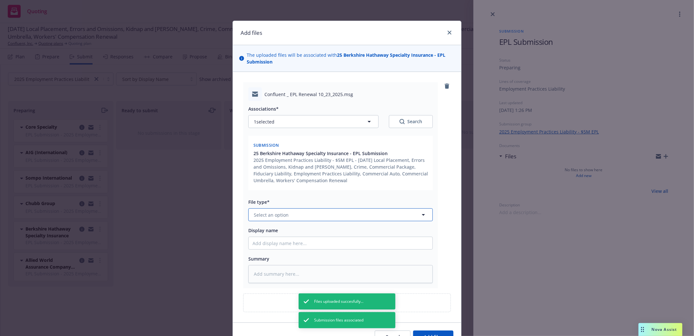
click at [372, 213] on button "Select an option" at bounding box center [340, 214] width 185 height 13
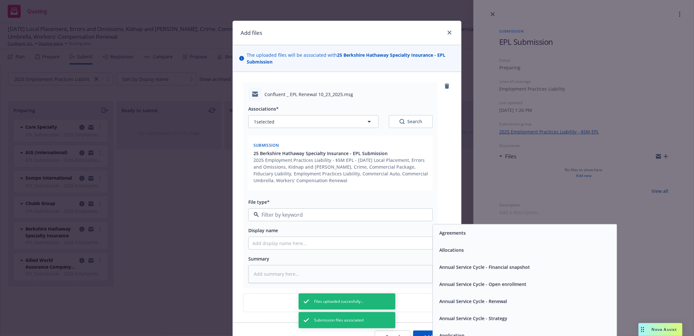
type input "s"
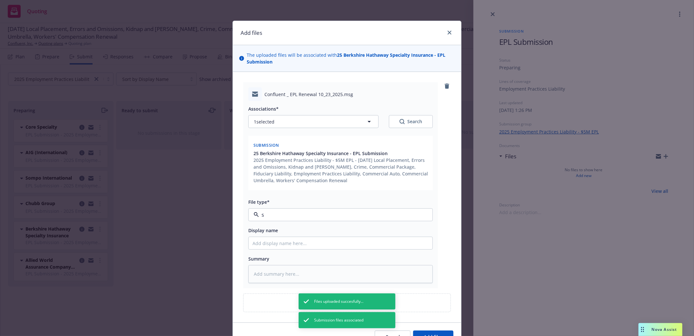
type textarea "x"
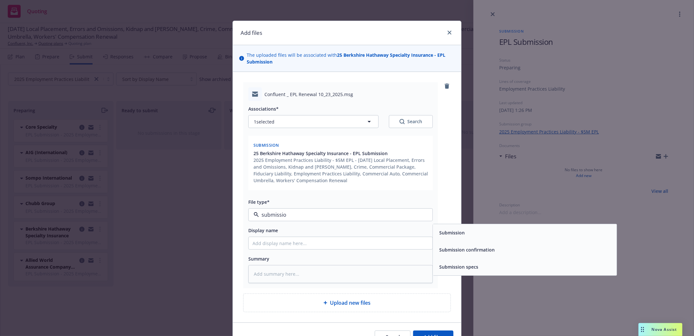
type input "submission"
click at [457, 234] on span "Submission" at bounding box center [451, 233] width 25 height 7
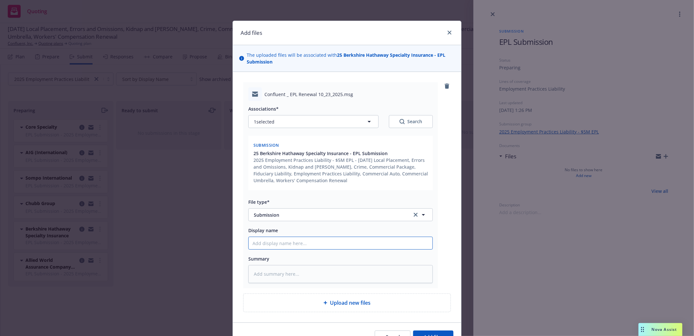
click at [296, 248] on input "Display name" at bounding box center [341, 243] width 184 height 12
type textarea "x"
type input "S"
type textarea "x"
type input "Su"
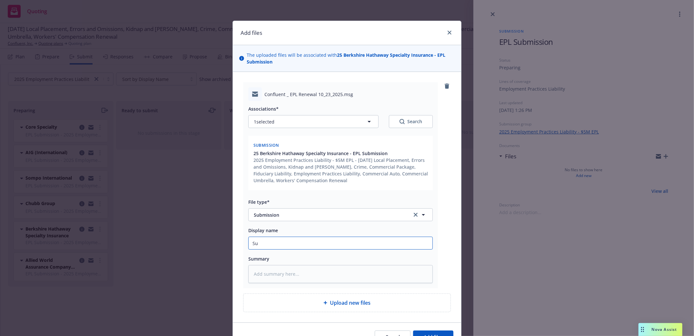
type textarea "x"
type input "Sub"
type textarea "x"
type input "Subm"
type textarea "x"
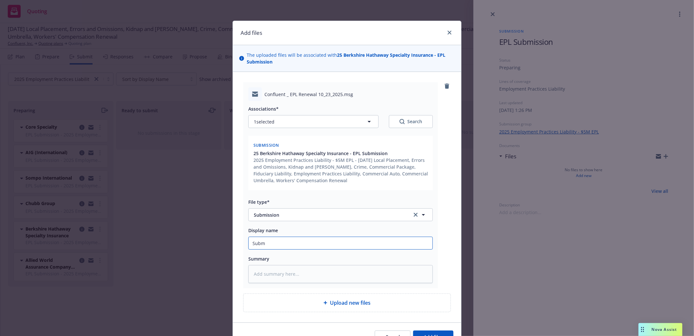
type input "Submi"
type textarea "x"
type input "Submis"
type textarea "x"
type input "Submissi"
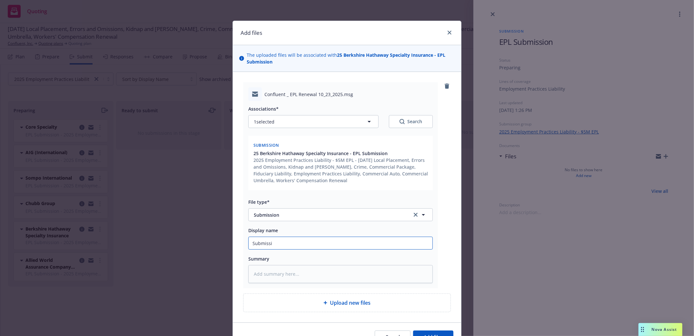
type textarea "x"
type input "Submissio"
type textarea "x"
type input "Submission"
type textarea "x"
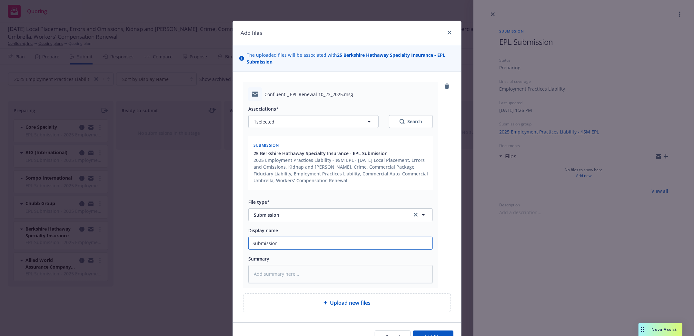
type input "Submission"
type textarea "x"
type input "Submission t"
type textarea "x"
type input "Submission to"
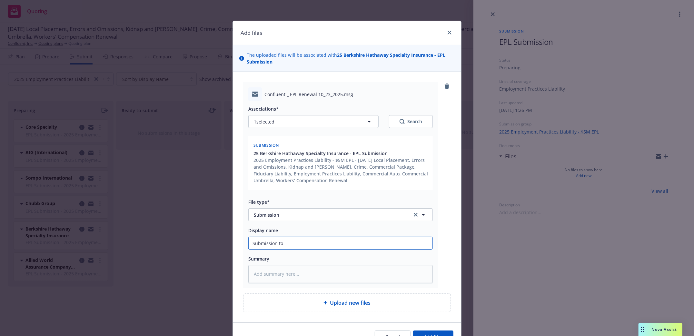
type textarea "x"
type input "Submission to B"
type textarea "x"
type input "Submission to Be"
type textarea "x"
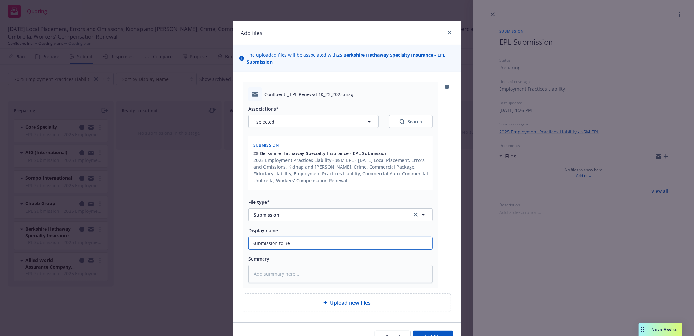
type input "Submission to Ber"
type textarea "x"
type input "Submission to Berk"
type textarea "x"
type input "Submission to Berks"
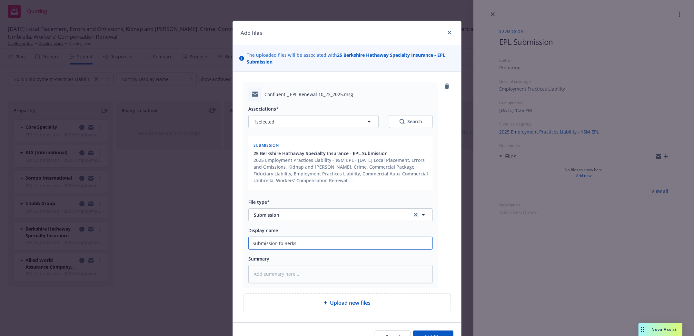
type textarea "x"
type input "Submission to Berksh"
type textarea "x"
click at [442, 333] on button "Add files" at bounding box center [433, 337] width 40 height 13
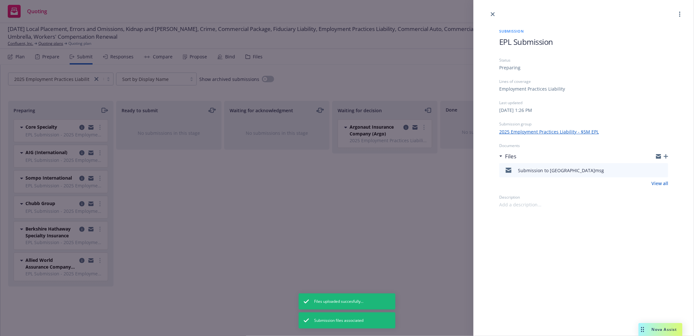
drag, startPoint x: 492, startPoint y: 12, endPoint x: 493, endPoint y: 19, distance: 7.2
click at [493, 12] on link "close" at bounding box center [493, 14] width 8 height 8
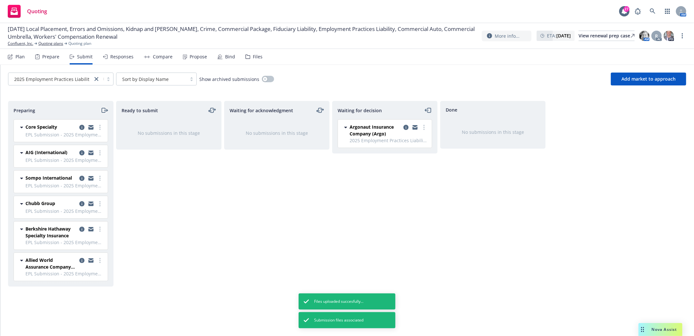
click at [102, 110] on icon "moveRight" at bounding box center [104, 110] width 4 height 5
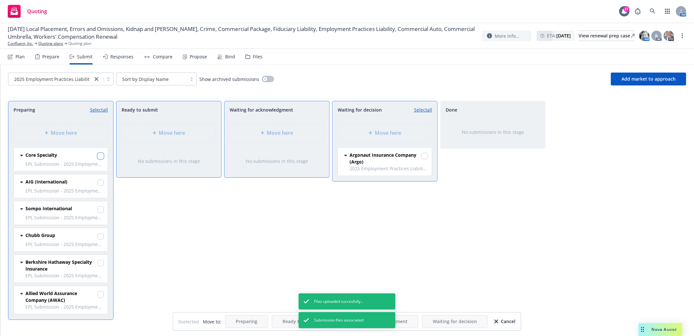
click at [103, 155] on input "checkbox" at bounding box center [100, 156] width 6 height 6
click at [101, 185] on input "checkbox" at bounding box center [100, 183] width 6 height 6
click at [101, 209] on input "checkbox" at bounding box center [100, 210] width 6 height 6
click at [98, 237] on input "checkbox" at bounding box center [100, 236] width 6 height 6
drag, startPoint x: 100, startPoint y: 265, endPoint x: 98, endPoint y: 268, distance: 3.3
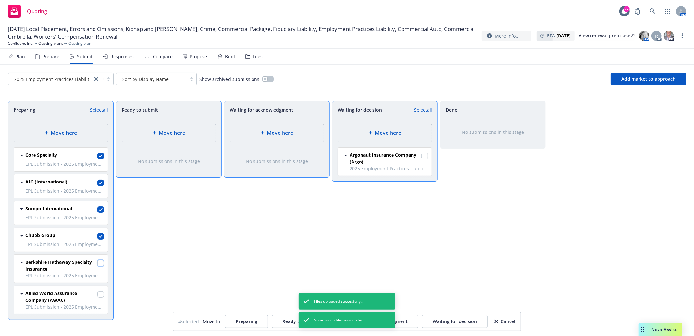
click at [100, 265] on input "checkbox" at bounding box center [100, 263] width 6 height 6
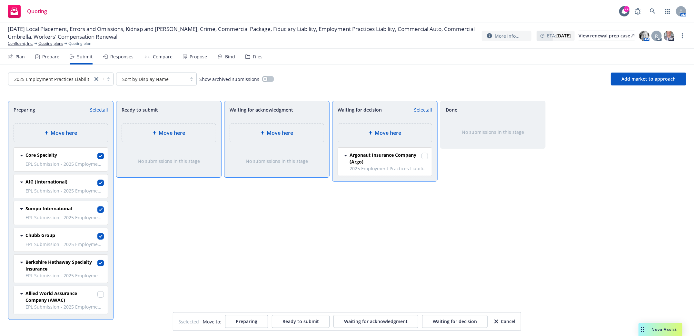
drag, startPoint x: 101, startPoint y: 291, endPoint x: 128, endPoint y: 274, distance: 32.3
click at [101, 291] on div at bounding box center [100, 294] width 6 height 9
drag, startPoint x: 100, startPoint y: 296, endPoint x: 173, endPoint y: 255, distance: 83.6
click at [100, 295] on input "checkbox" at bounding box center [100, 294] width 6 height 6
click at [406, 133] on div "Move here" at bounding box center [385, 133] width 84 height 8
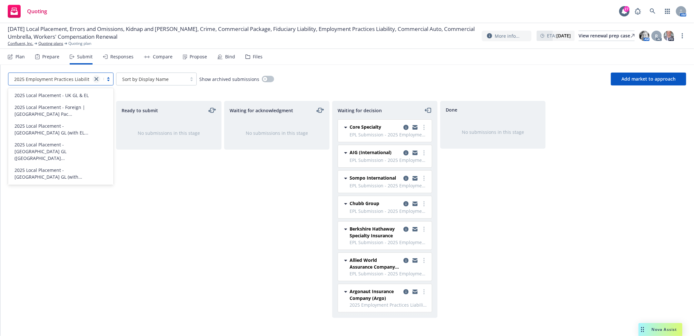
click at [94, 77] on link "close" at bounding box center [97, 79] width 8 height 8
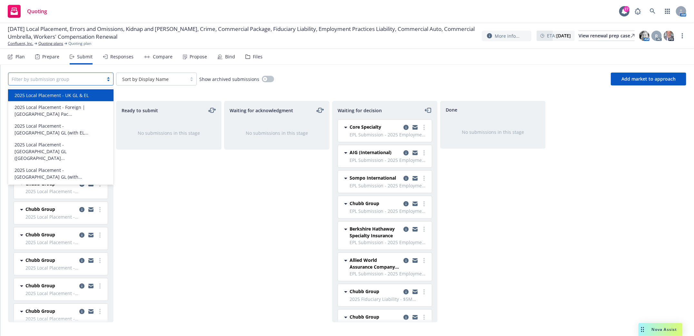
click at [257, 219] on div "Waiting for acknowledgment No submissions in this stage" at bounding box center [277, 212] width 106 height 222
